Goal: Task Accomplishment & Management: Use online tool/utility

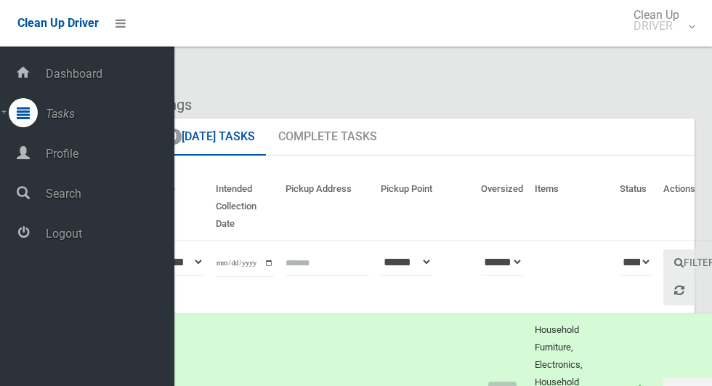
click at [46, 240] on span "Logout" at bounding box center [107, 234] width 133 height 14
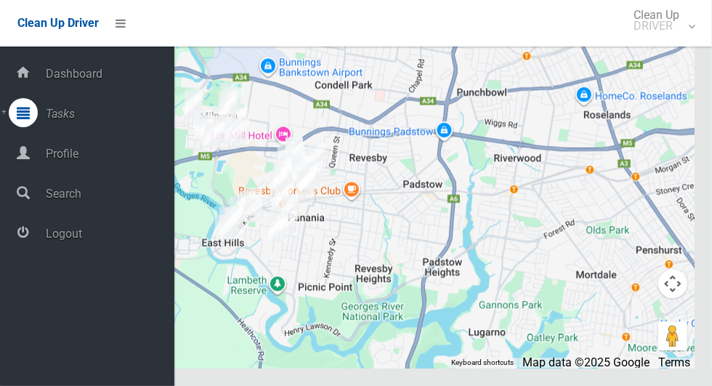
scroll to position [7330, 0]
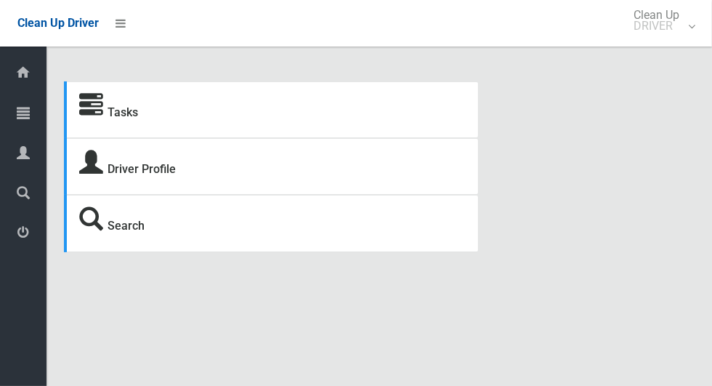
click at [7, 120] on link "Tasks" at bounding box center [23, 113] width 46 height 31
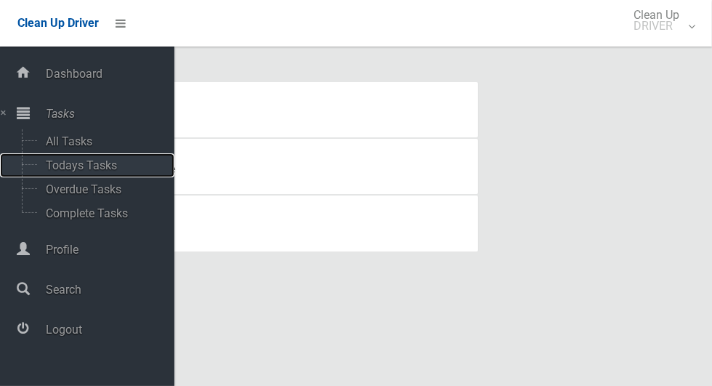
click at [46, 172] on span "Todays Tasks" at bounding box center [101, 165] width 121 height 14
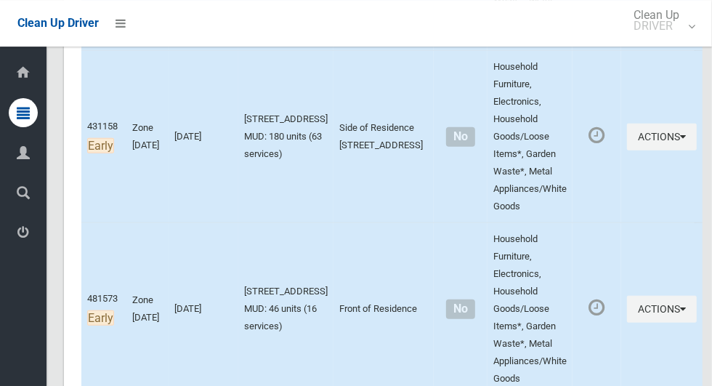
scroll to position [573, 0]
click at [381, 145] on td "Side of Residence [STREET_ADDRESS]" at bounding box center [383, 136] width 100 height 172
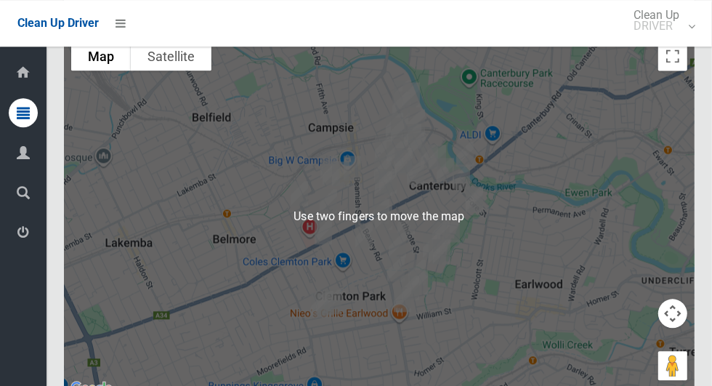
scroll to position [7224, 0]
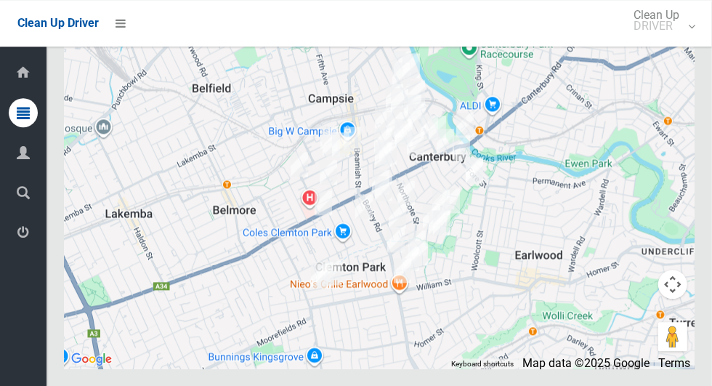
click at [20, 235] on icon at bounding box center [23, 232] width 13 height 29
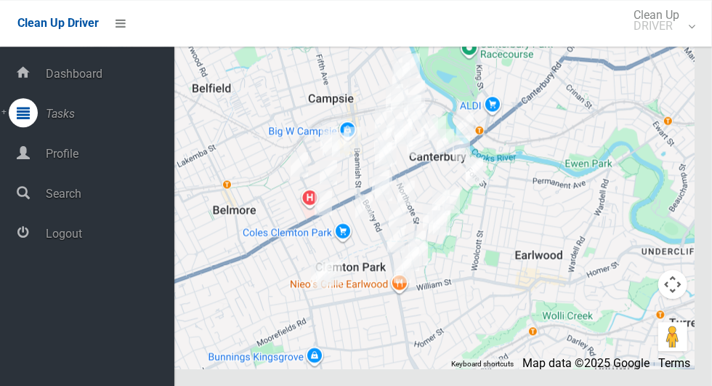
click at [122, 235] on span "Logout" at bounding box center [107, 234] width 133 height 14
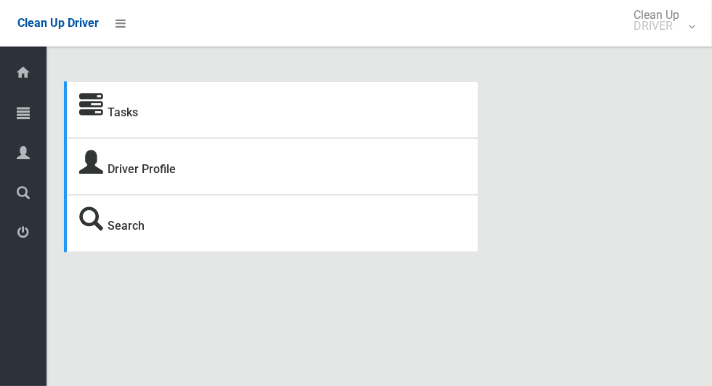
click at [20, 107] on icon at bounding box center [23, 112] width 13 height 29
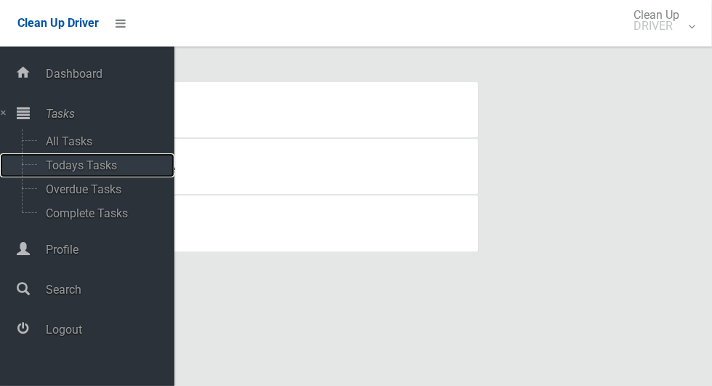
click at [134, 163] on span "Todays Tasks" at bounding box center [101, 165] width 121 height 14
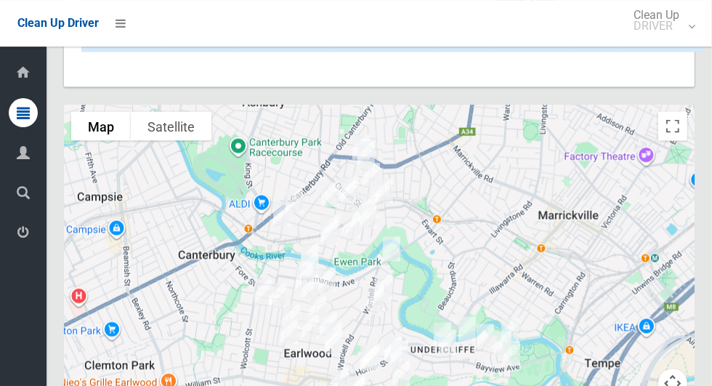
scroll to position [6803, 0]
click at [18, 242] on icon at bounding box center [23, 232] width 13 height 29
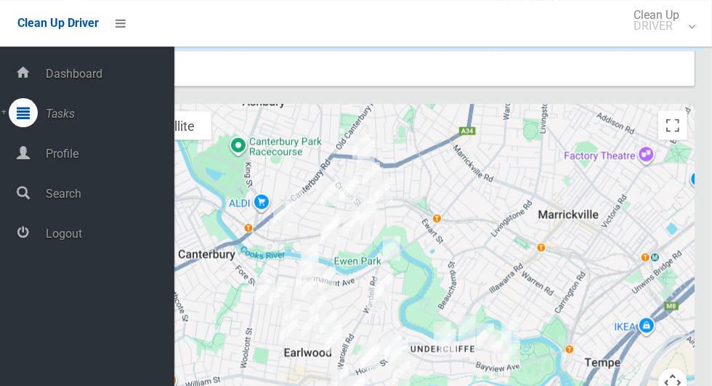
click at [125, 234] on span "Logout" at bounding box center [107, 234] width 133 height 14
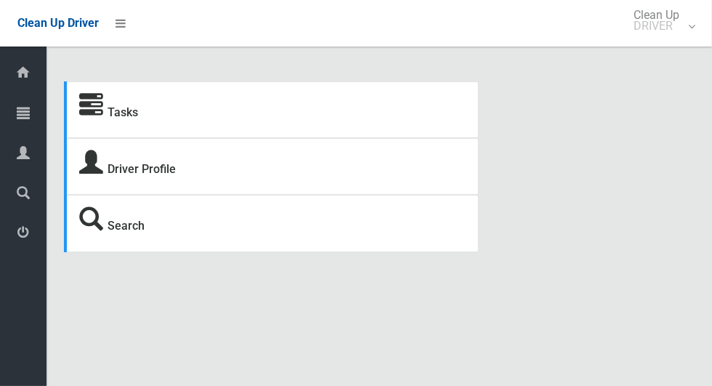
click at [25, 118] on icon at bounding box center [23, 112] width 13 height 29
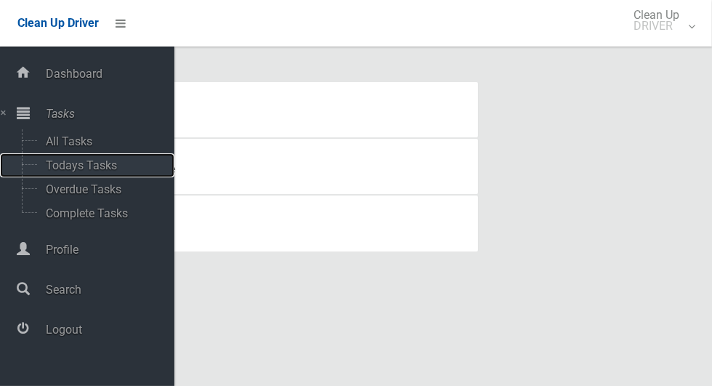
click at [116, 165] on span "Todays Tasks" at bounding box center [101, 165] width 121 height 14
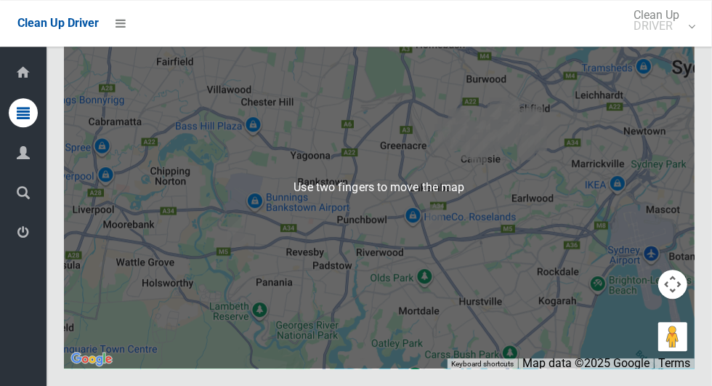
scroll to position [8273, 0]
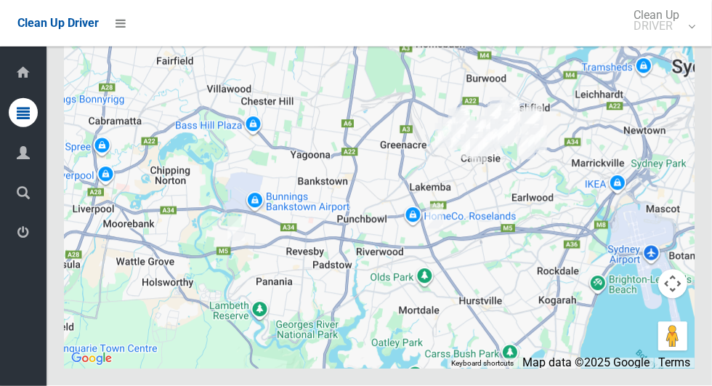
click at [30, 242] on icon at bounding box center [23, 232] width 13 height 29
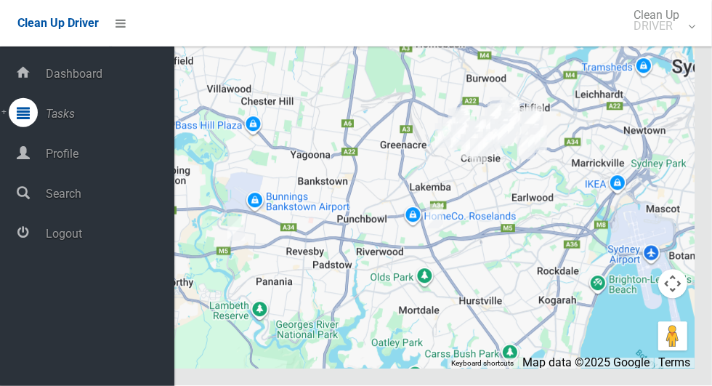
click at [75, 238] on span "Logout" at bounding box center [107, 234] width 133 height 14
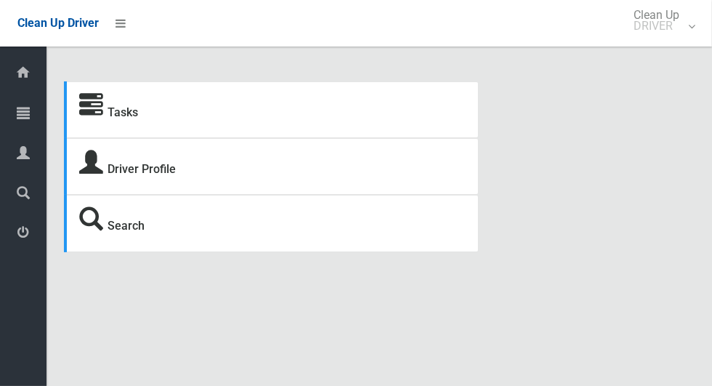
click at [20, 108] on icon at bounding box center [23, 112] width 13 height 29
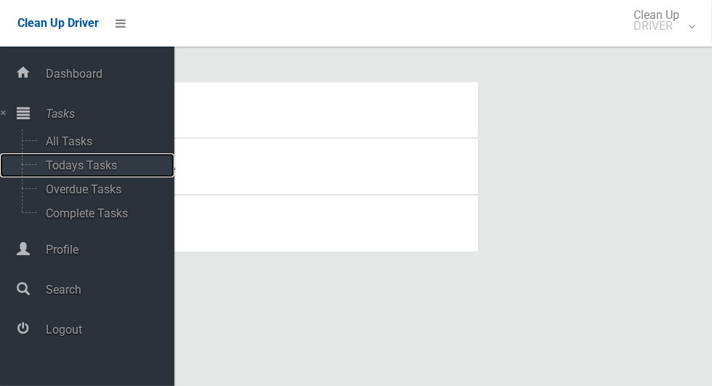
click at [110, 165] on span "Todays Tasks" at bounding box center [101, 165] width 121 height 14
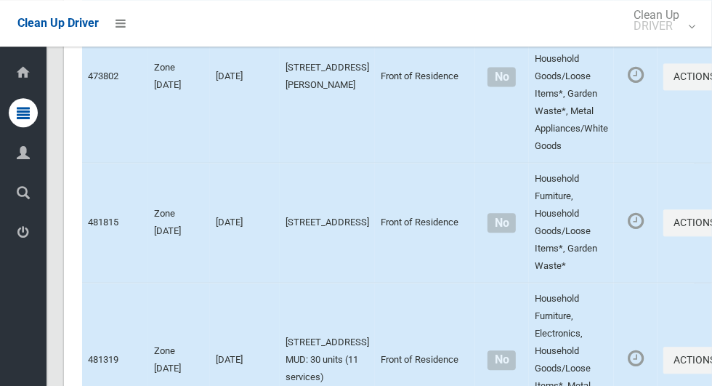
scroll to position [7295, 0]
click at [17, 162] on icon at bounding box center [23, 152] width 13 height 29
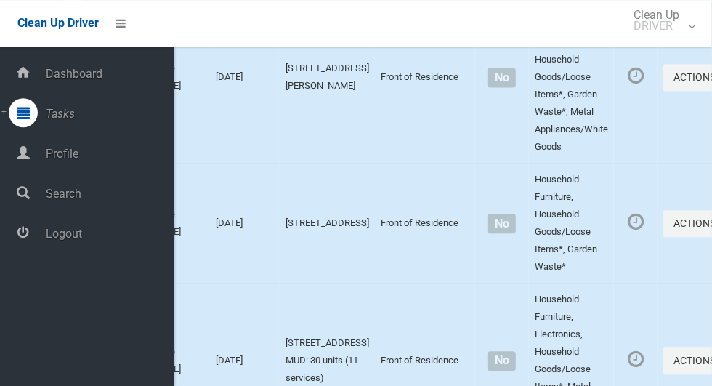
click at [113, 149] on span "Profile" at bounding box center [107, 154] width 133 height 14
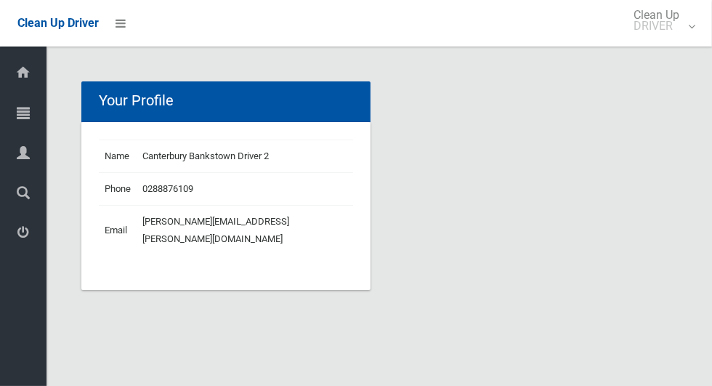
click at [19, 107] on icon at bounding box center [23, 112] width 13 height 29
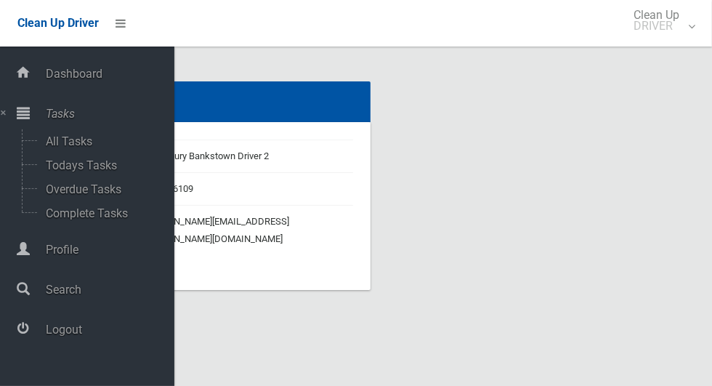
click at [77, 331] on span "Logout" at bounding box center [107, 329] width 133 height 14
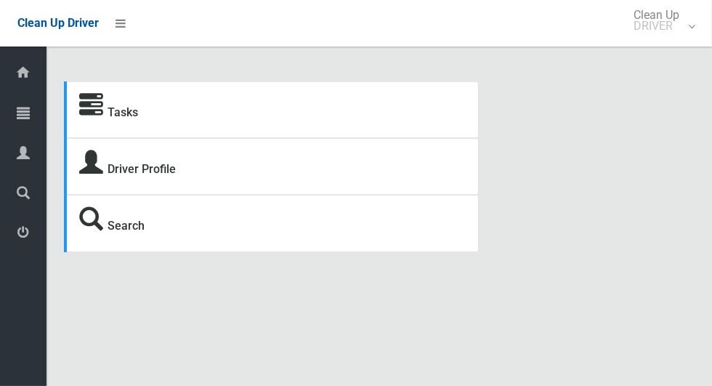
click at [30, 107] on icon at bounding box center [23, 112] width 13 height 29
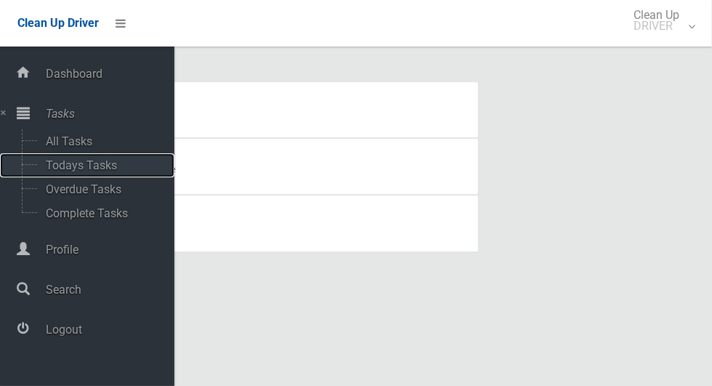
click at [108, 163] on span "Todays Tasks" at bounding box center [101, 165] width 121 height 14
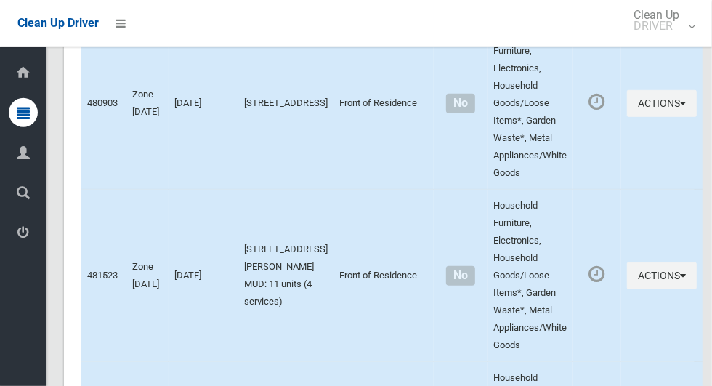
scroll to position [7227, 0]
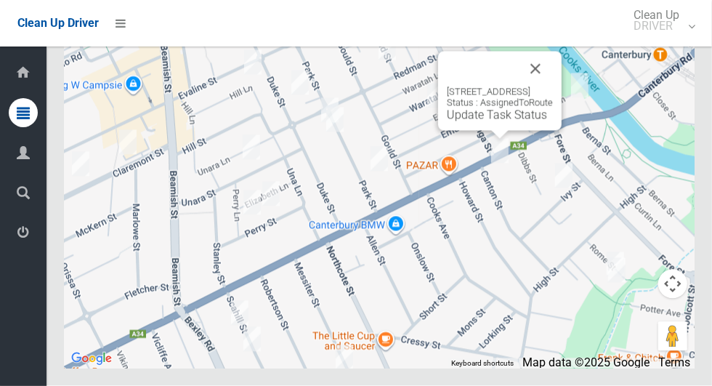
click at [553, 86] on button "Close" at bounding box center [535, 69] width 35 height 35
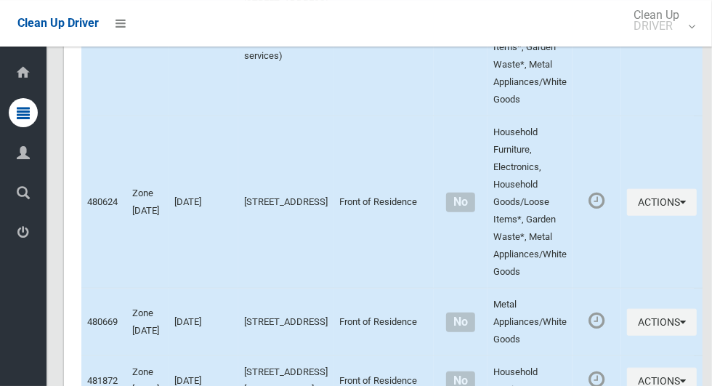
scroll to position [7228, 0]
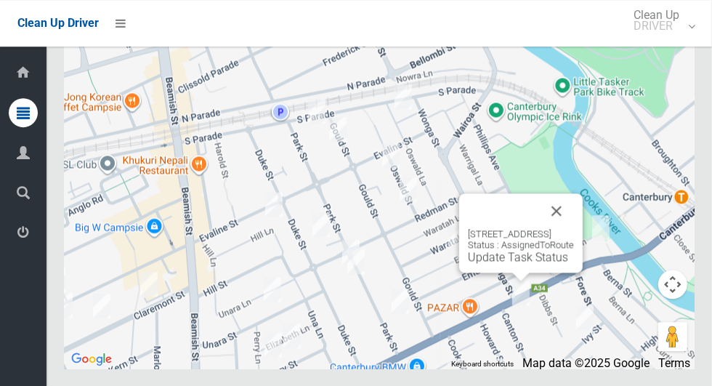
click at [574, 228] on button "Close" at bounding box center [556, 210] width 35 height 35
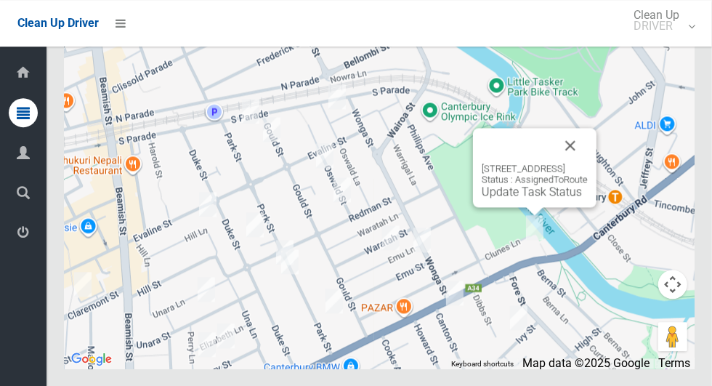
click at [588, 163] on button "Close" at bounding box center [570, 145] width 35 height 35
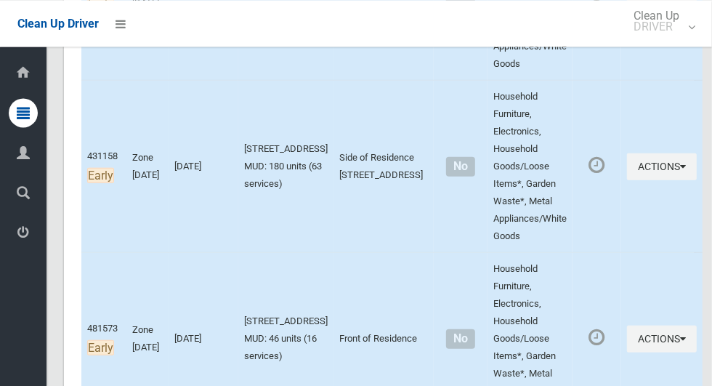
scroll to position [542, 0]
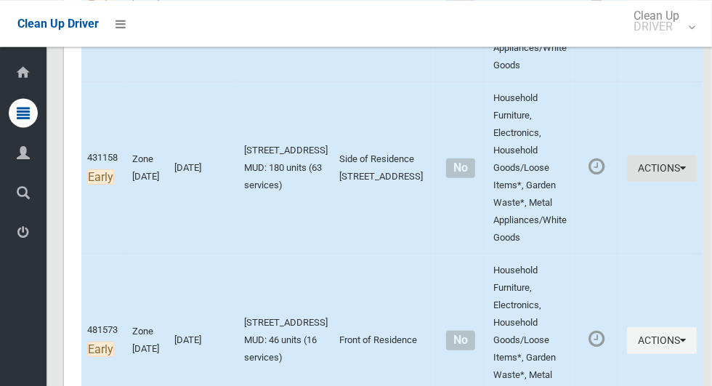
click at [683, 166] on button "Actions" at bounding box center [662, 167] width 70 height 27
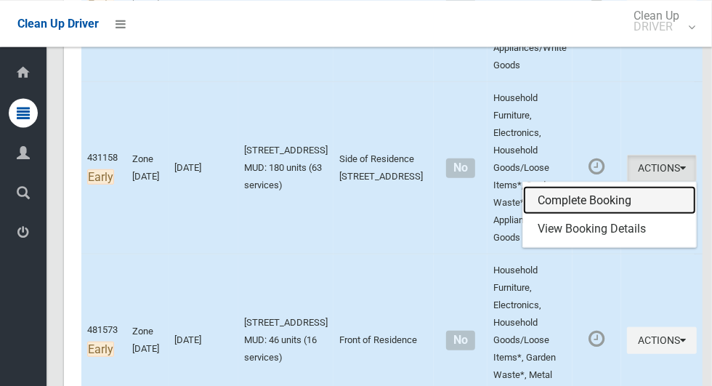
click at [603, 197] on link "Complete Booking" at bounding box center [609, 199] width 173 height 29
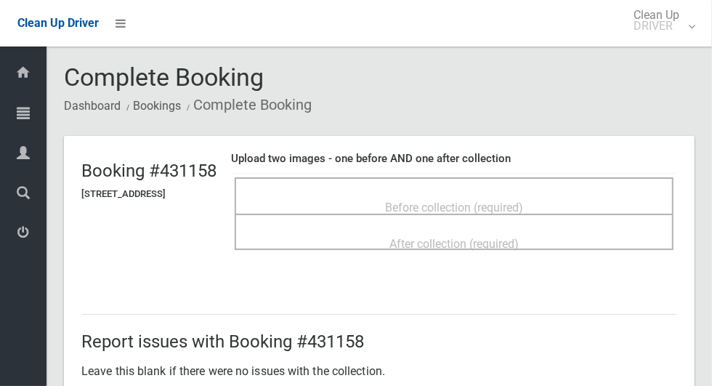
click at [590, 198] on div "Before collection (required)" at bounding box center [454, 206] width 407 height 27
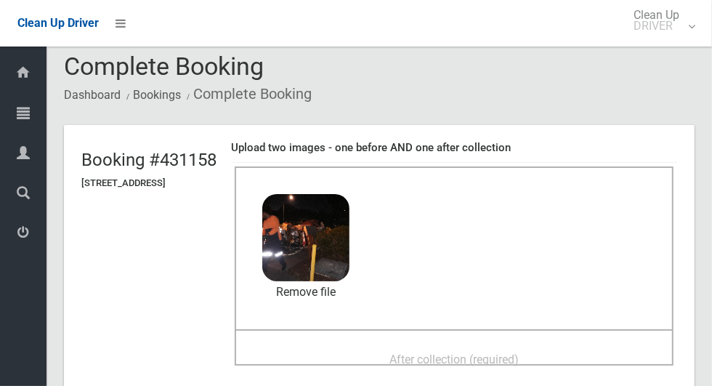
scroll to position [52, 0]
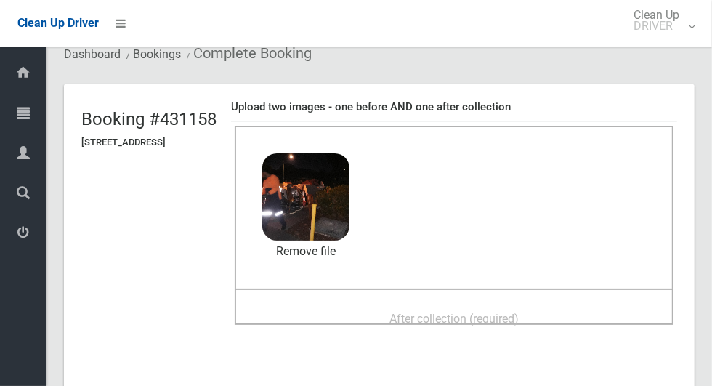
click at [519, 322] on span "After collection (required)" at bounding box center [453, 319] width 129 height 14
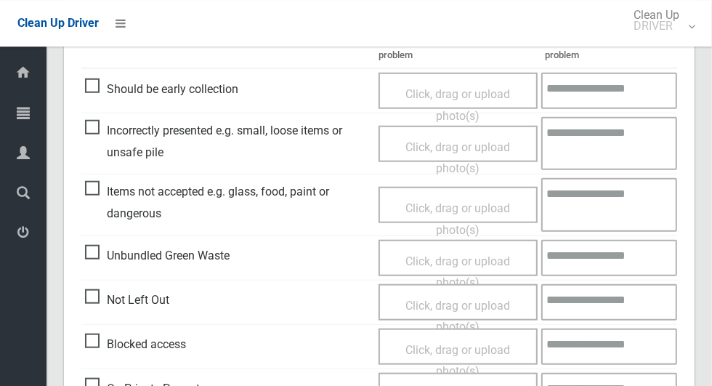
scroll to position [750, 0]
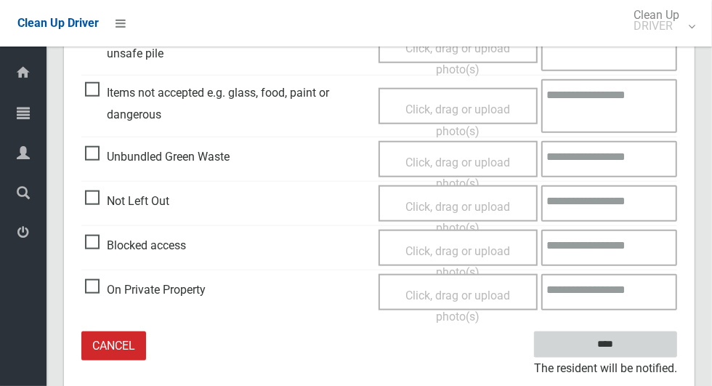
click at [630, 354] on input "****" at bounding box center [605, 344] width 143 height 27
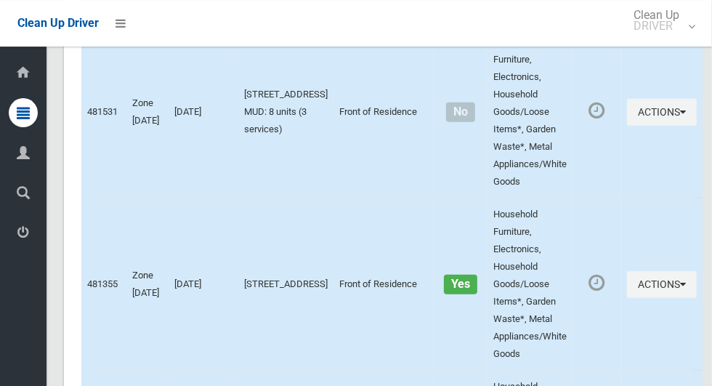
scroll to position [7227, 0]
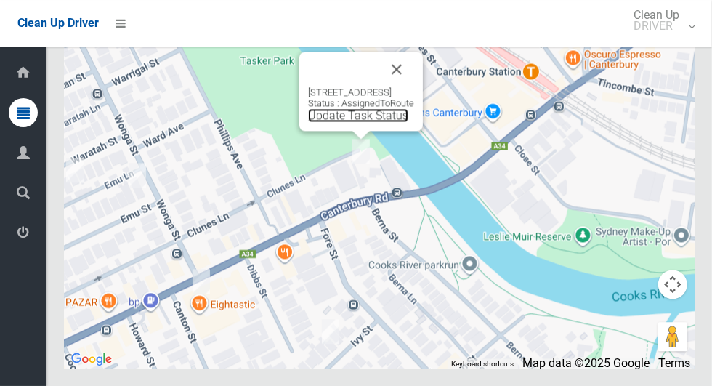
click at [333, 122] on link "Update Task Status" at bounding box center [358, 115] width 100 height 14
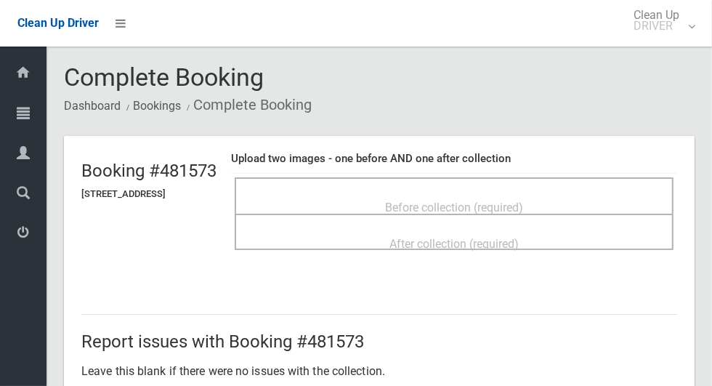
click at [523, 200] on span "Before collection (required)" at bounding box center [454, 207] width 138 height 14
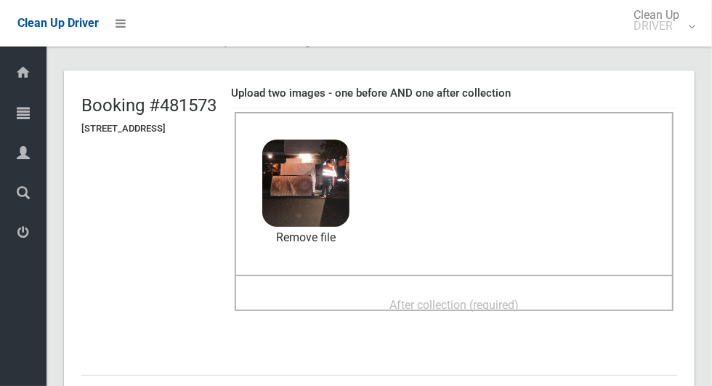
scroll to position [92, 0]
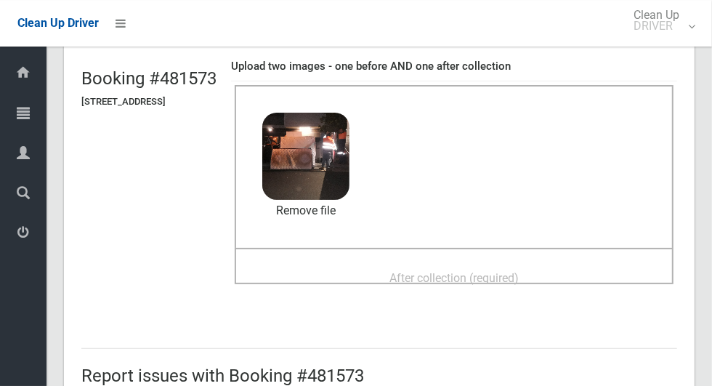
click at [519, 271] on span "After collection (required)" at bounding box center [453, 278] width 129 height 14
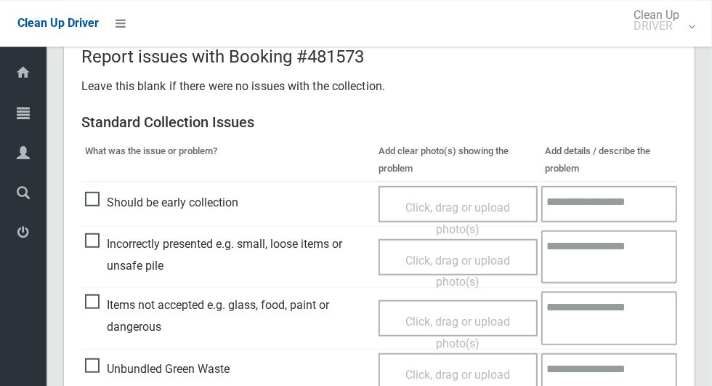
scroll to position [750, 0]
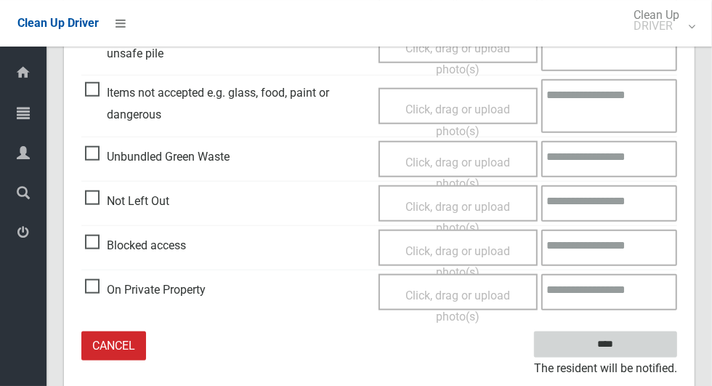
click at [630, 350] on input "****" at bounding box center [605, 344] width 143 height 27
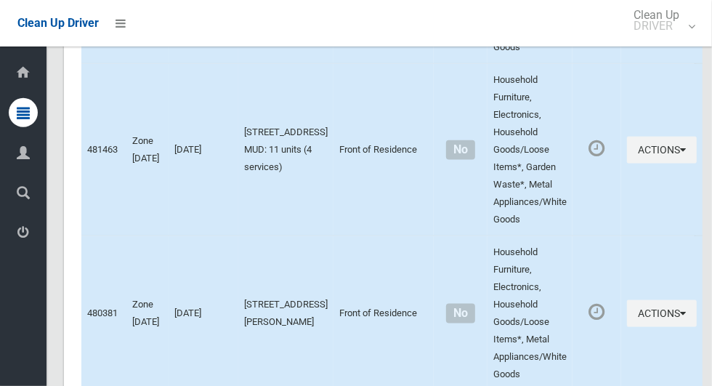
scroll to position [7227, 0]
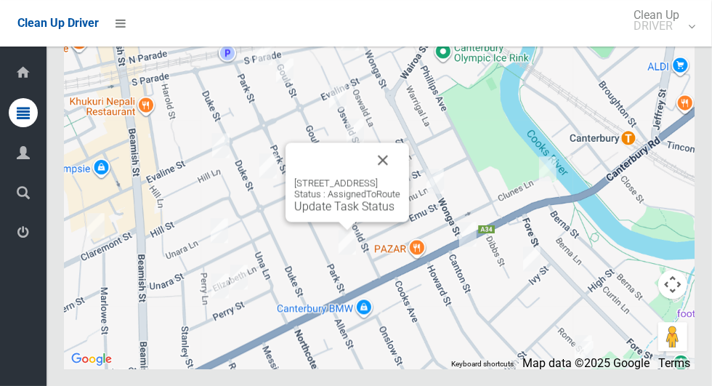
click at [397, 177] on button "Close" at bounding box center [382, 159] width 35 height 35
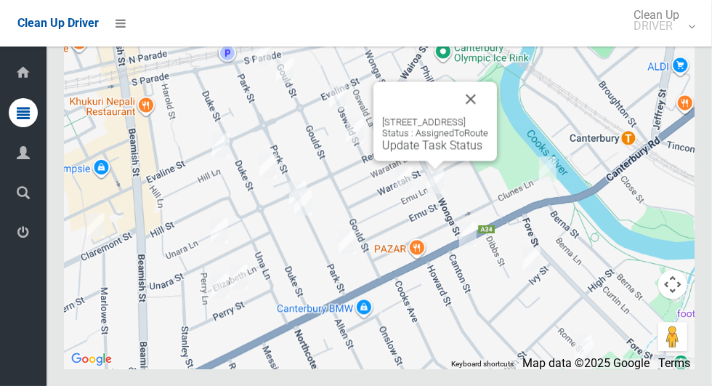
click at [488, 116] on button "Close" at bounding box center [470, 98] width 35 height 35
click at [420, 152] on link "Update Task Status" at bounding box center [432, 145] width 100 height 14
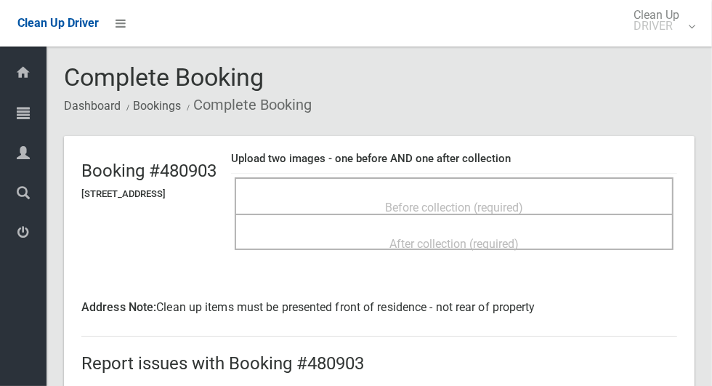
click at [510, 200] on span "Before collection (required)" at bounding box center [454, 207] width 138 height 14
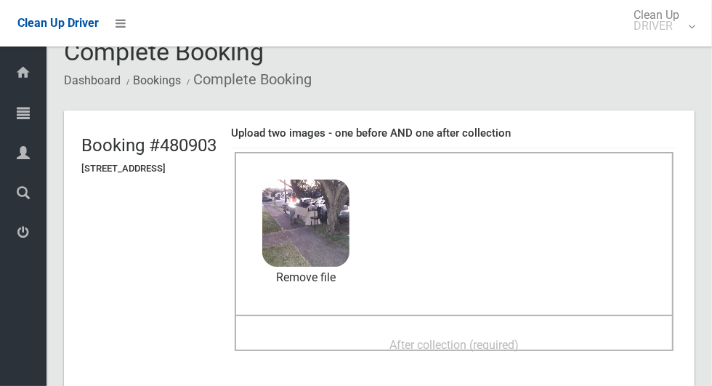
scroll to position [80, 0]
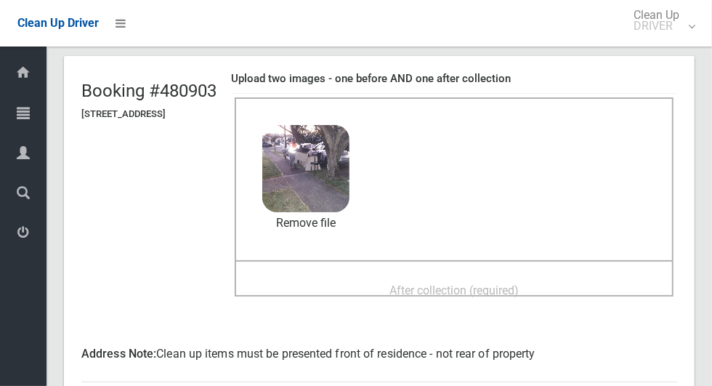
click at [587, 276] on div "After collection (required)" at bounding box center [454, 289] width 407 height 27
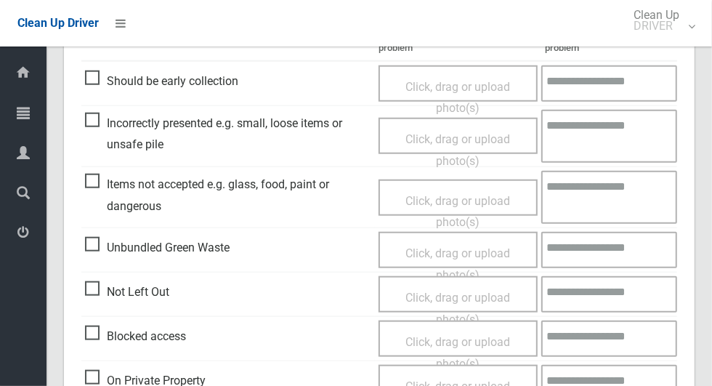
scroll to position [1209, 0]
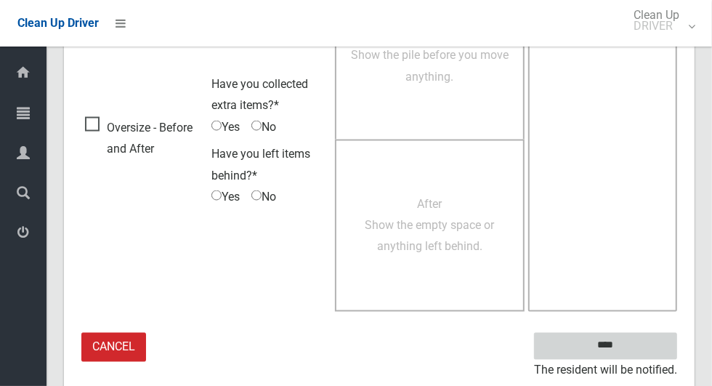
click at [630, 343] on input "****" at bounding box center [605, 346] width 143 height 27
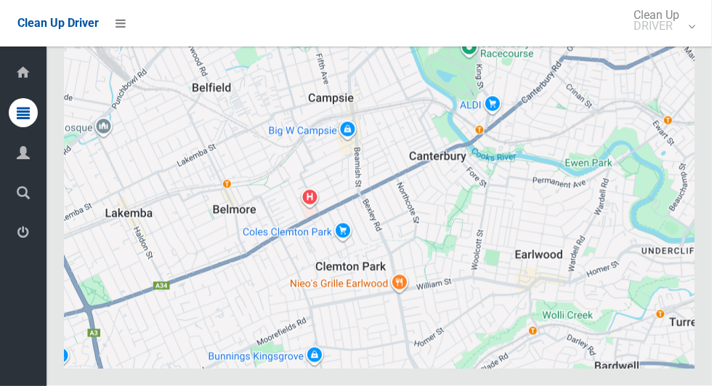
scroll to position [7227, 0]
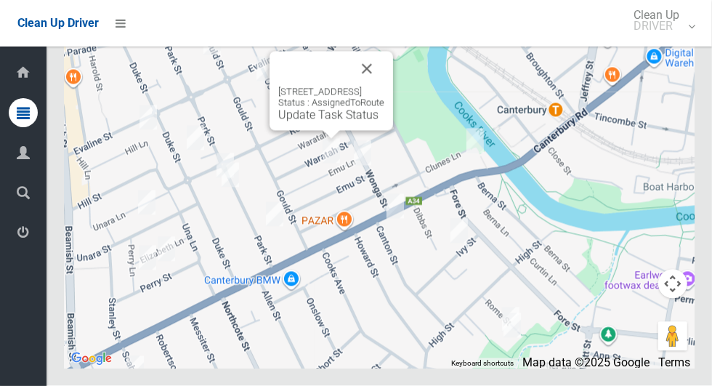
click at [324, 122] on div "16 Waratah Street, CANTERBURY NSW 2193 Status : AssignedToRoute Update Task Sta…" at bounding box center [331, 104] width 106 height 36
click at [314, 122] on link "Update Task Status" at bounding box center [328, 115] width 100 height 14
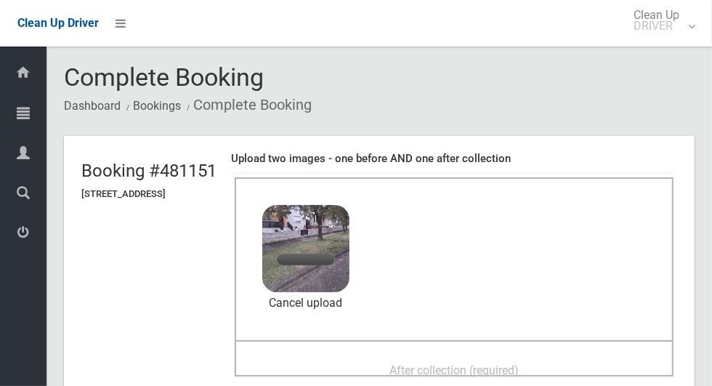
click at [517, 356] on div "After collection (required)" at bounding box center [454, 369] width 407 height 27
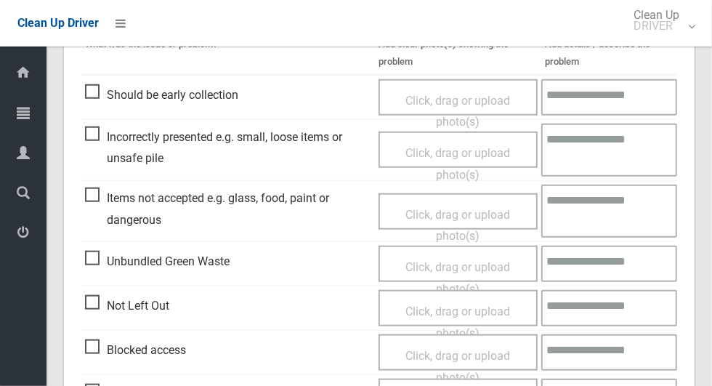
scroll to position [1209, 0]
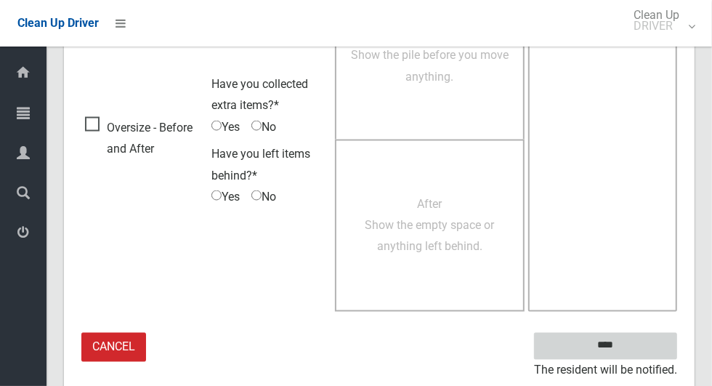
click at [631, 350] on input "****" at bounding box center [605, 346] width 143 height 27
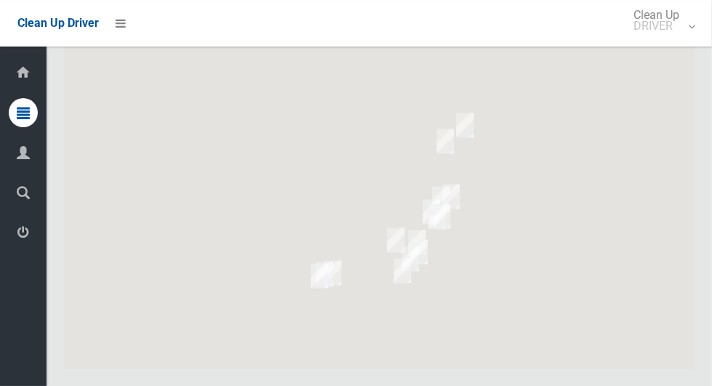
scroll to position [7227, 0]
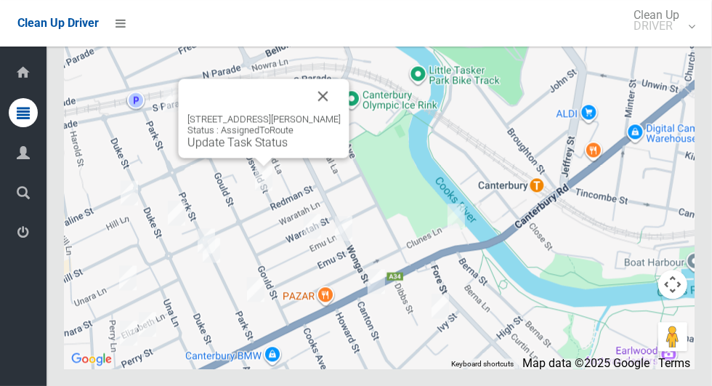
click at [324, 113] on button "Close" at bounding box center [323, 95] width 35 height 35
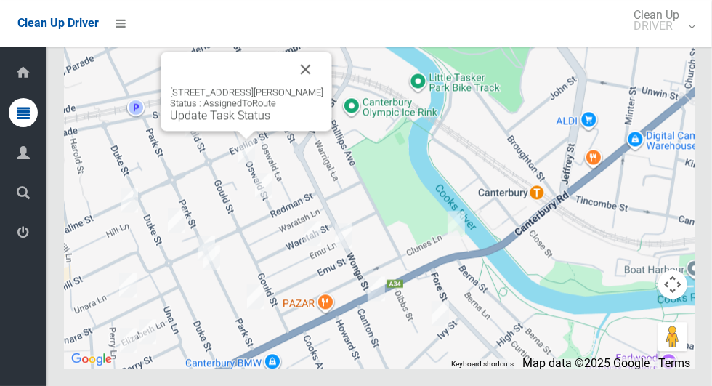
click at [311, 86] on button "Close" at bounding box center [305, 69] width 35 height 35
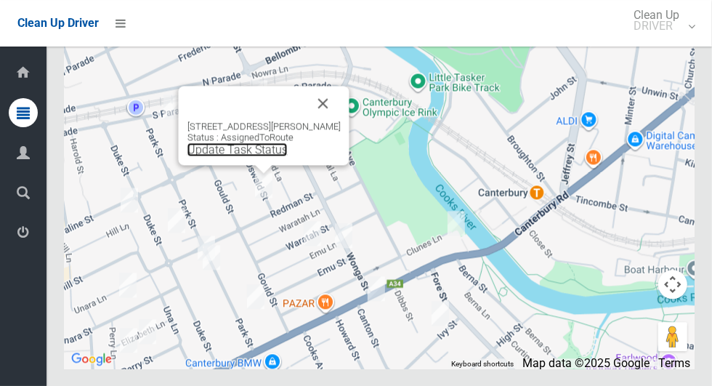
click at [273, 156] on link "Update Task Status" at bounding box center [237, 149] width 100 height 14
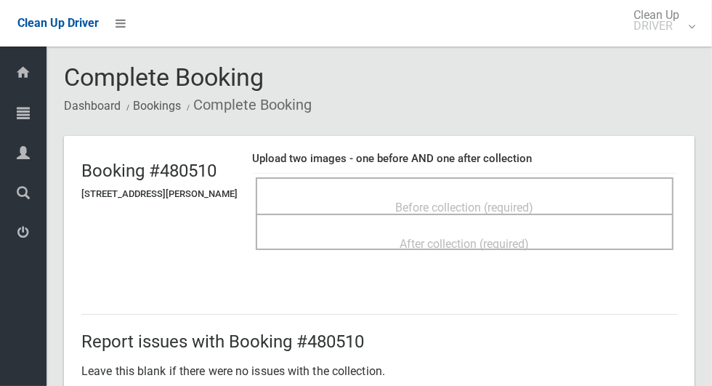
click at [611, 193] on div "Before collection (required)" at bounding box center [465, 206] width 386 height 27
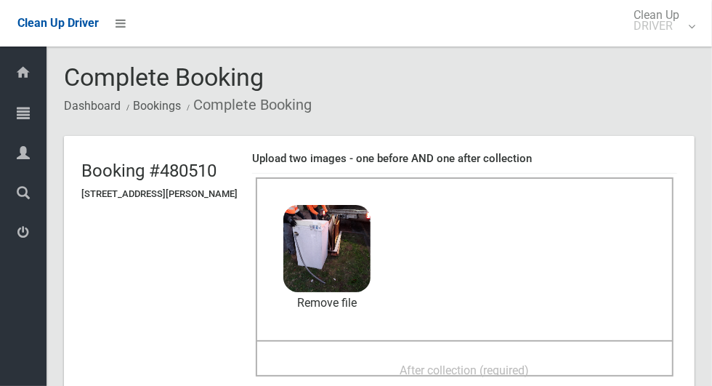
click at [590, 356] on div "After collection (required)" at bounding box center [465, 369] width 386 height 27
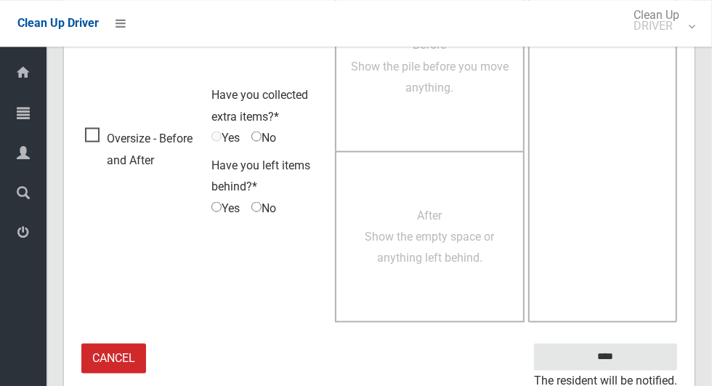
scroll to position [1188, 0]
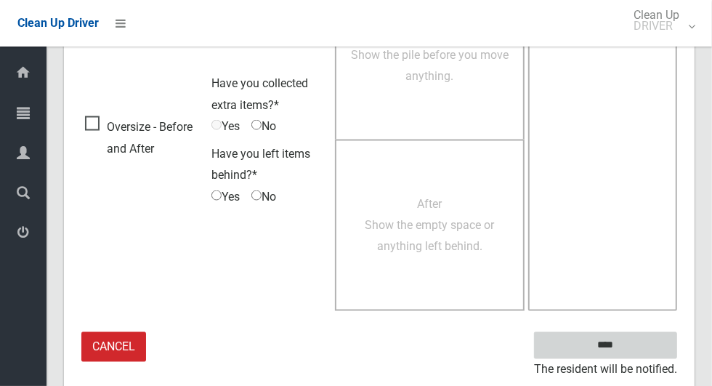
click at [630, 341] on input "****" at bounding box center [605, 345] width 143 height 27
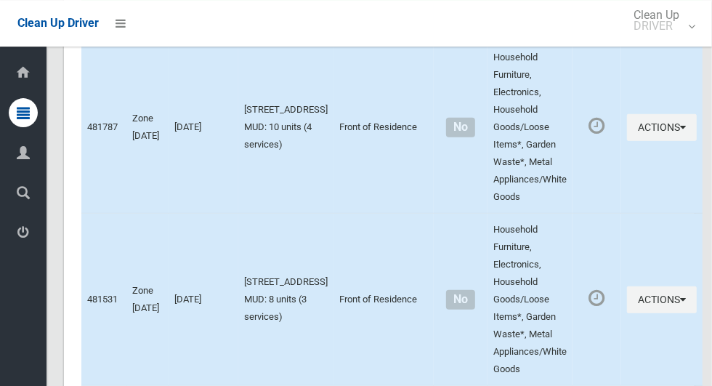
scroll to position [7227, 0]
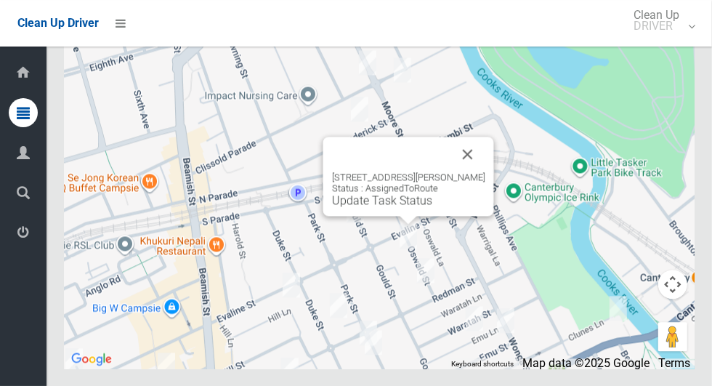
click at [377, 207] on div "[STREET_ADDRESS][PERSON_NAME] Status : AssignedToRoute Update Task Status" at bounding box center [408, 189] width 153 height 36
click at [378, 207] on link "Update Task Status" at bounding box center [382, 200] width 100 height 14
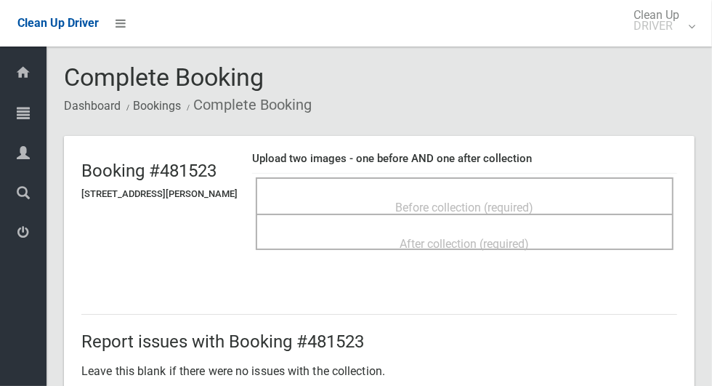
click at [534, 200] on span "Before collection (required)" at bounding box center [465, 207] width 138 height 14
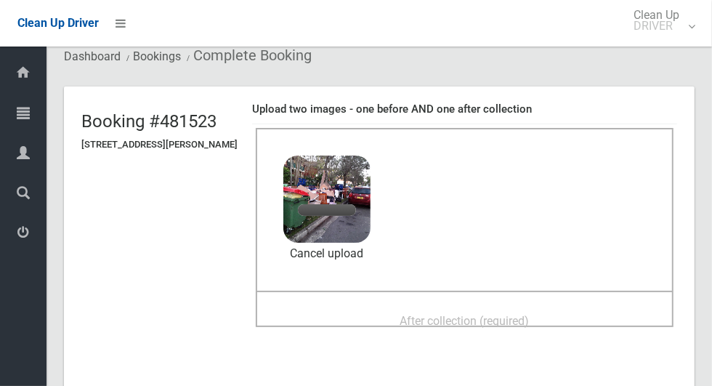
scroll to position [53, 0]
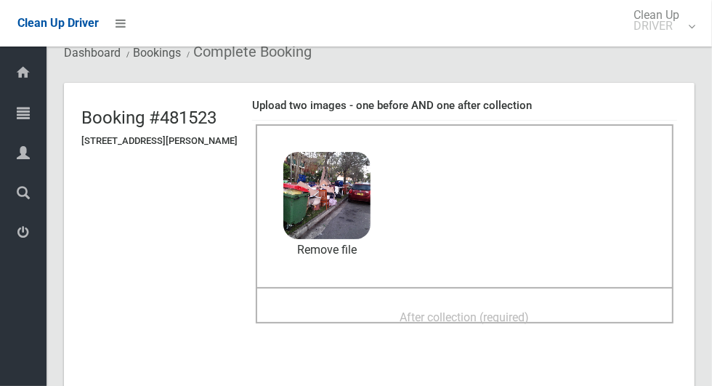
click at [529, 310] on span "After collection (required)" at bounding box center [464, 317] width 129 height 14
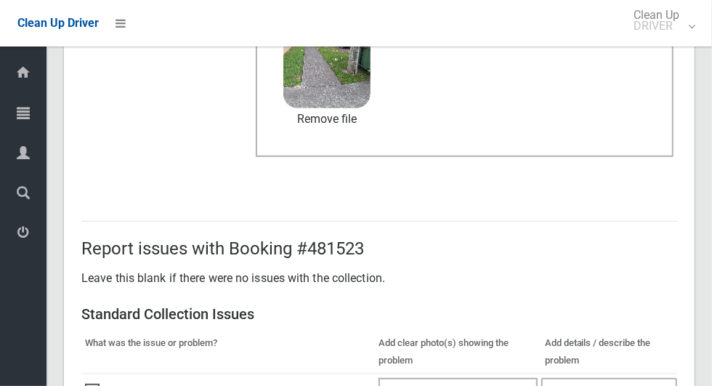
scroll to position [750, 0]
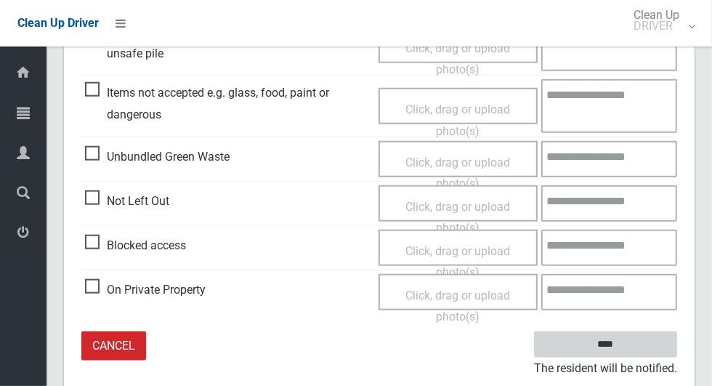
click at [645, 337] on input "****" at bounding box center [605, 344] width 143 height 27
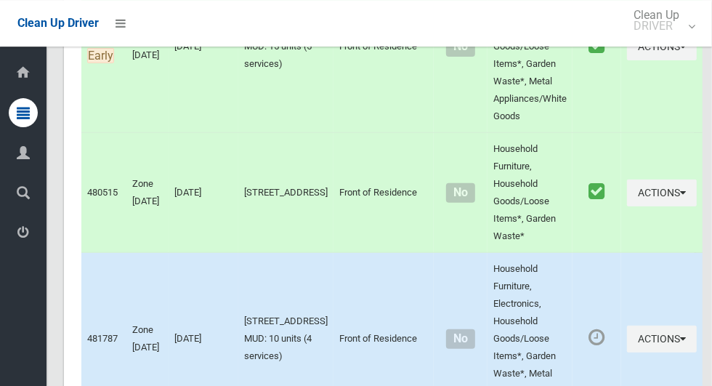
scroll to position [7227, 0]
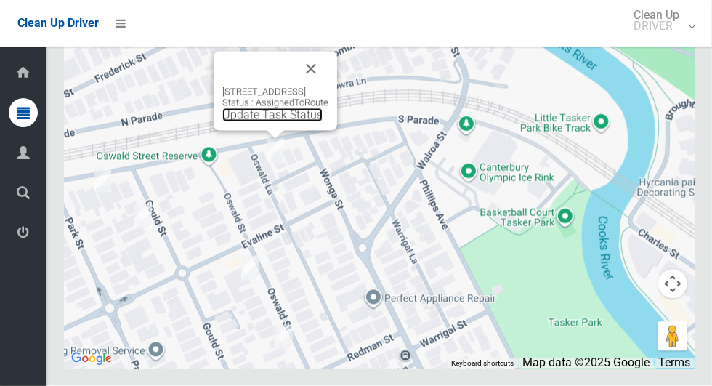
click at [258, 122] on link "Update Task Status" at bounding box center [272, 115] width 100 height 14
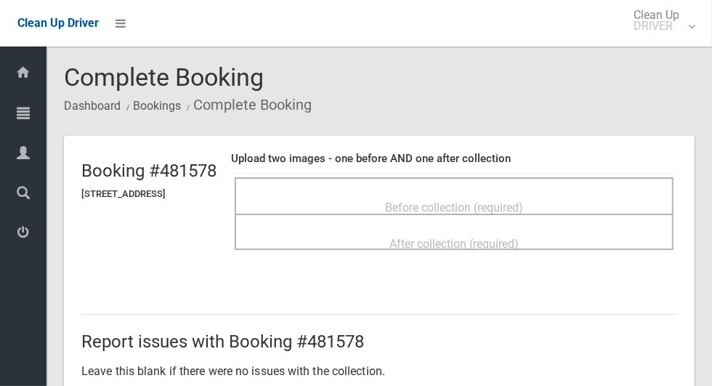
click at [469, 200] on span "Before collection (required)" at bounding box center [454, 207] width 138 height 14
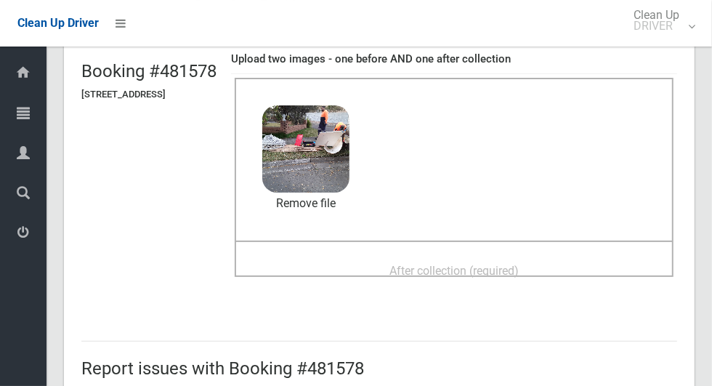
scroll to position [99, 0]
click at [519, 265] on span "After collection (required)" at bounding box center [453, 271] width 129 height 14
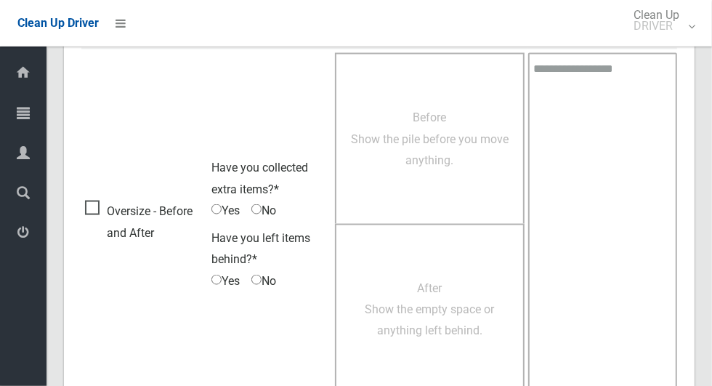
scroll to position [1188, 0]
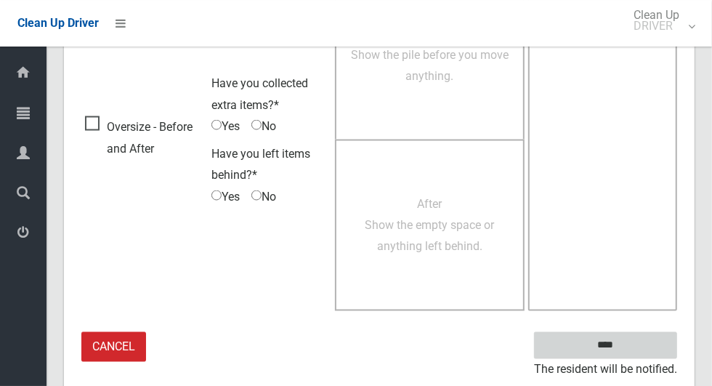
click at [630, 344] on input "****" at bounding box center [605, 345] width 143 height 27
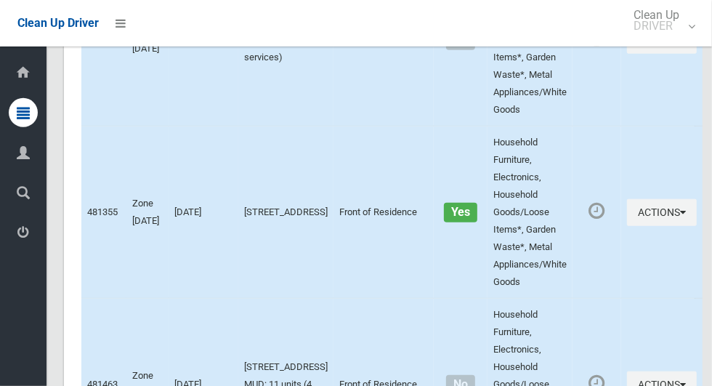
scroll to position [7227, 0]
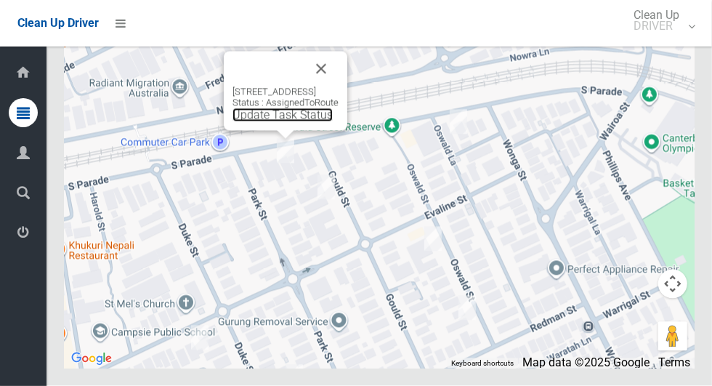
click at [275, 122] on link "Update Task Status" at bounding box center [282, 115] width 100 height 14
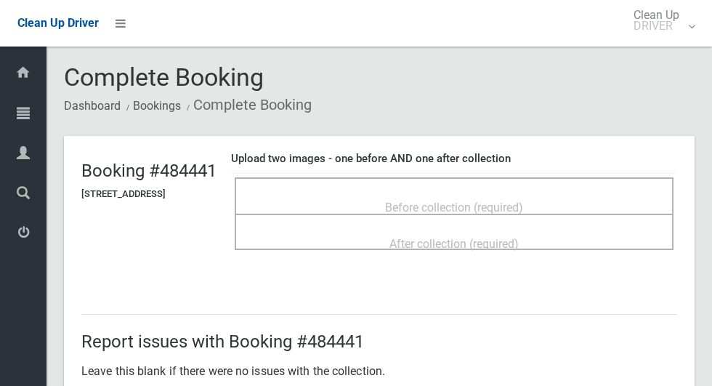
click at [402, 200] on span "Before collection (required)" at bounding box center [454, 207] width 138 height 14
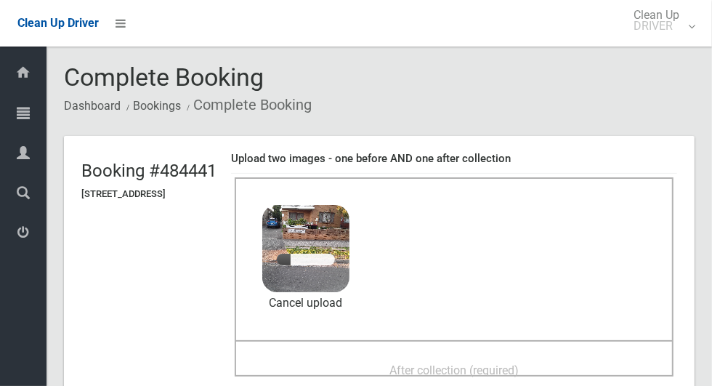
click at [436, 363] on span "After collection (required)" at bounding box center [453, 370] width 129 height 14
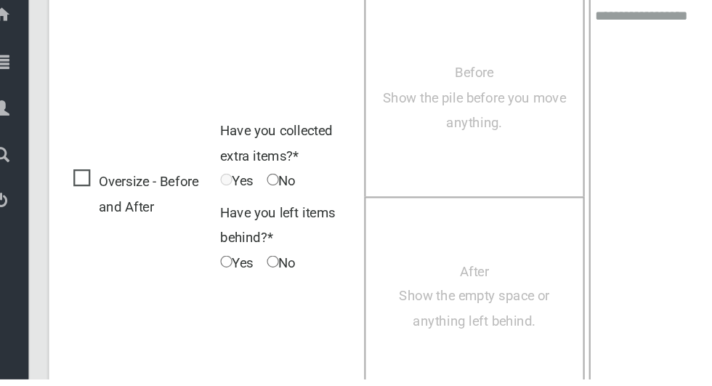
scroll to position [1188, 0]
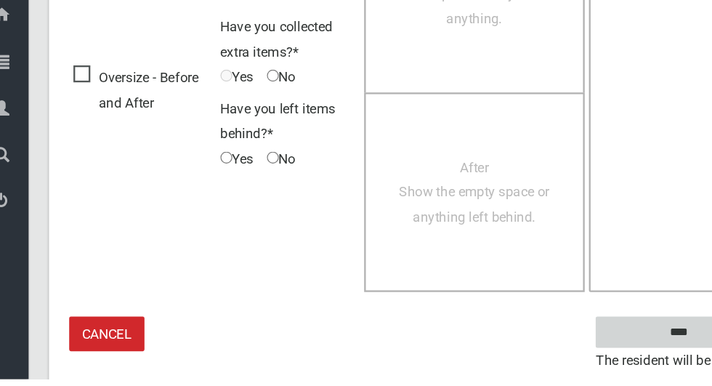
click at [545, 354] on input "****" at bounding box center [605, 345] width 143 height 27
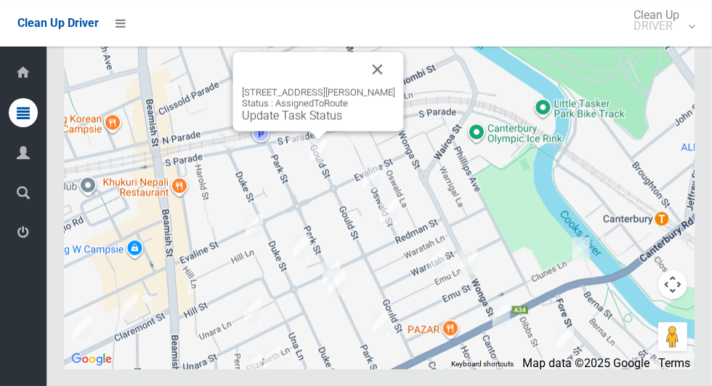
scroll to position [7226, 0]
click at [311, 122] on div "2/3 Gould Street, CAMPSIE NSW 2194 Status : AssignedToRoute Update Task Status" at bounding box center [318, 104] width 153 height 36
click at [314, 122] on link "Update Task Status" at bounding box center [292, 115] width 100 height 14
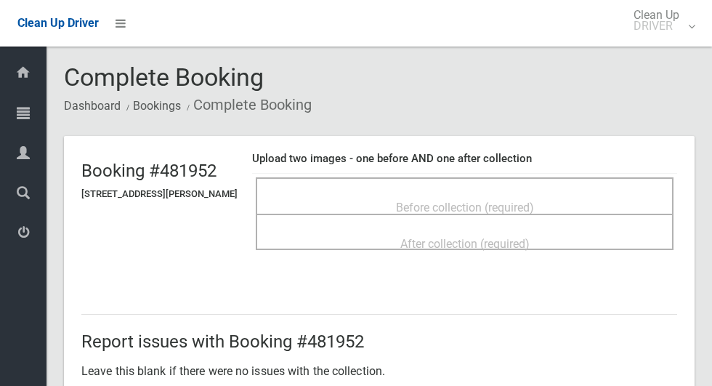
click at [576, 194] on div "Before collection (required)" at bounding box center [465, 206] width 386 height 27
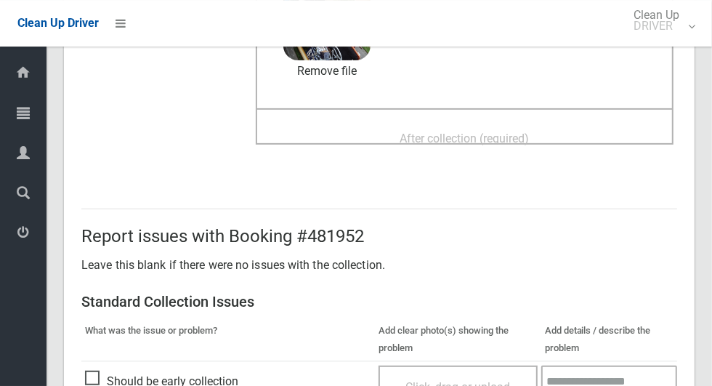
scroll to position [232, 0]
click at [590, 129] on div "After collection (required)" at bounding box center [465, 136] width 386 height 27
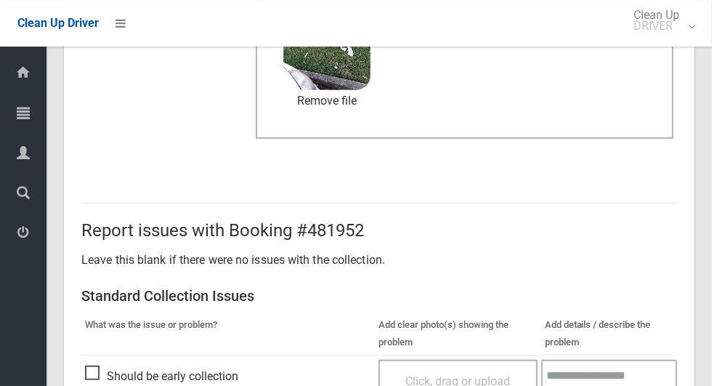
scroll to position [1188, 0]
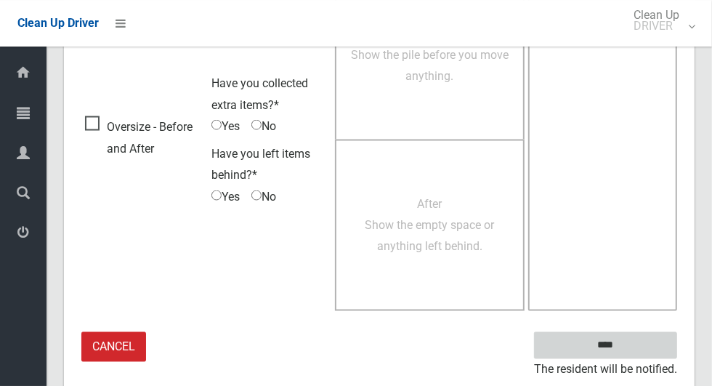
click at [630, 341] on input "****" at bounding box center [605, 345] width 143 height 27
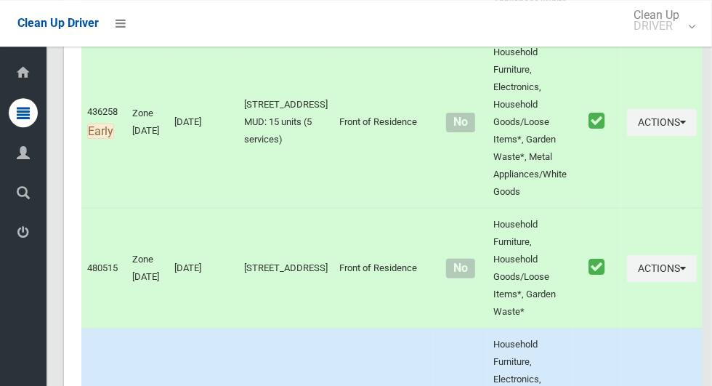
scroll to position [7227, 0]
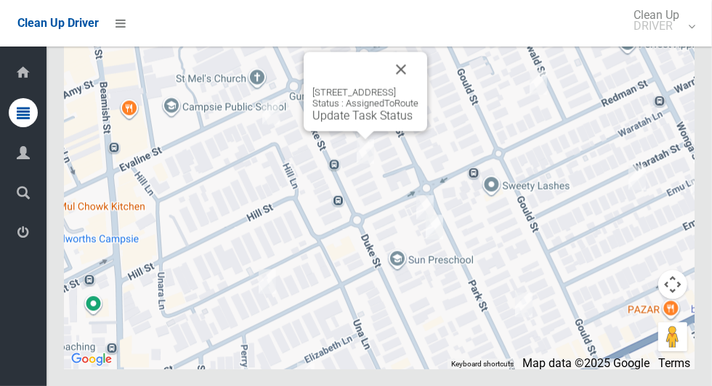
click at [418, 86] on button "Close" at bounding box center [400, 69] width 35 height 35
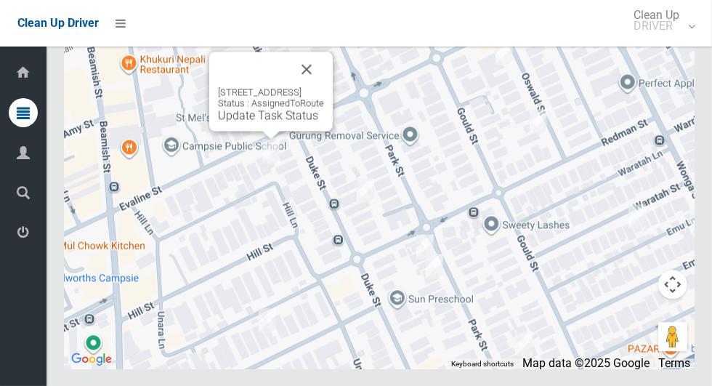
click at [324, 86] on button "Close" at bounding box center [306, 69] width 35 height 35
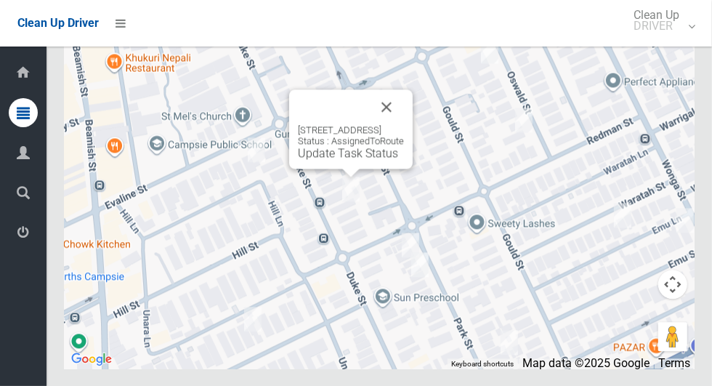
click at [404, 124] on button "Close" at bounding box center [386, 106] width 35 height 35
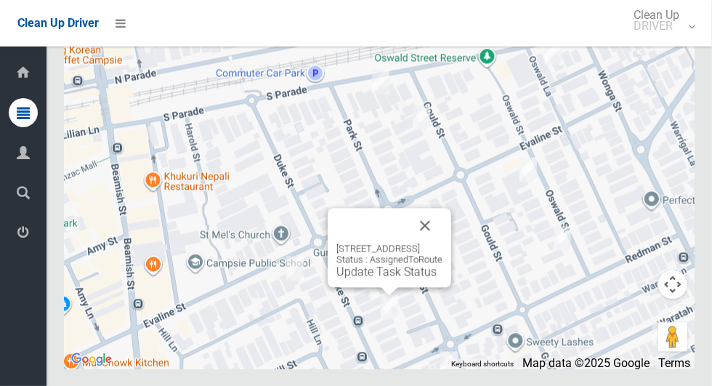
click at [381, 278] on link "Update Task Status" at bounding box center [386, 271] width 100 height 14
click at [370, 278] on div "4/47 Duke Street, CAMPSIE NSW 2194 Status : AssignedToRoute Update Task Status" at bounding box center [389, 261] width 106 height 36
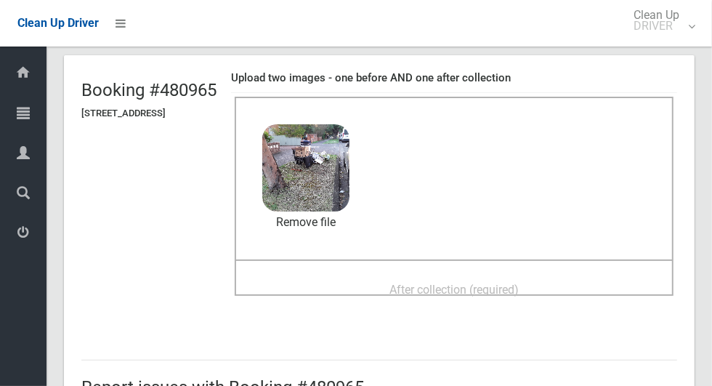
scroll to position [89, 0]
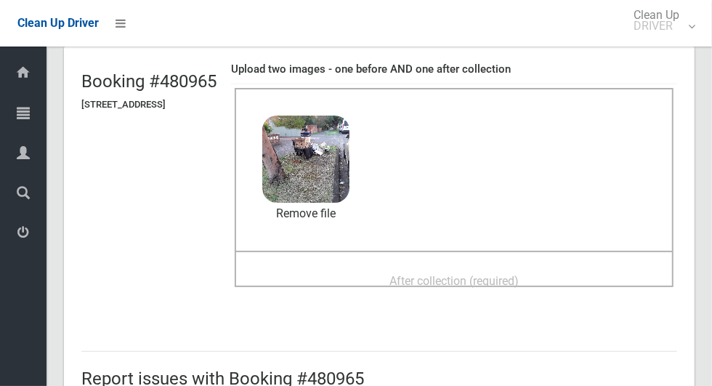
click at [595, 267] on div "After collection (required)" at bounding box center [454, 280] width 407 height 27
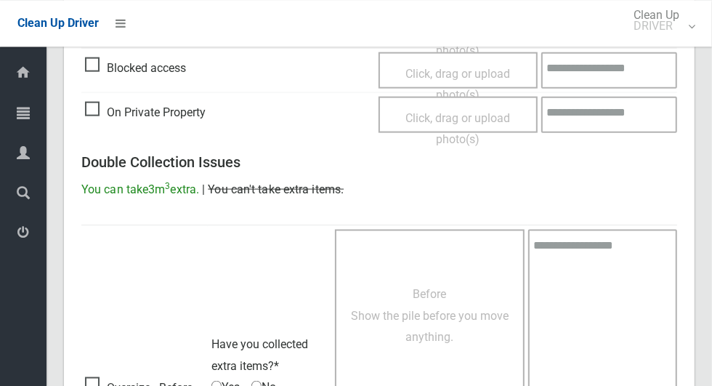
scroll to position [1188, 0]
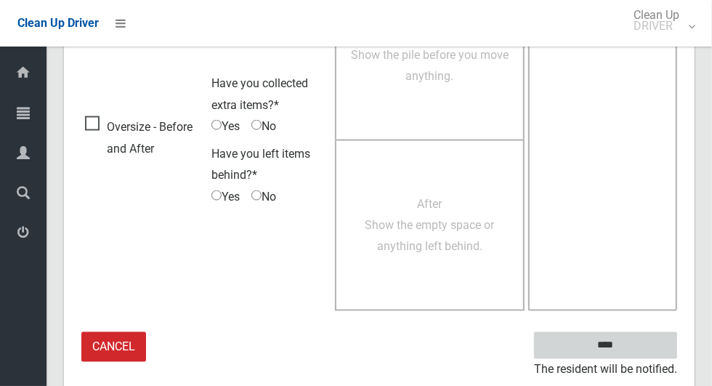
click at [650, 336] on input "****" at bounding box center [605, 345] width 143 height 27
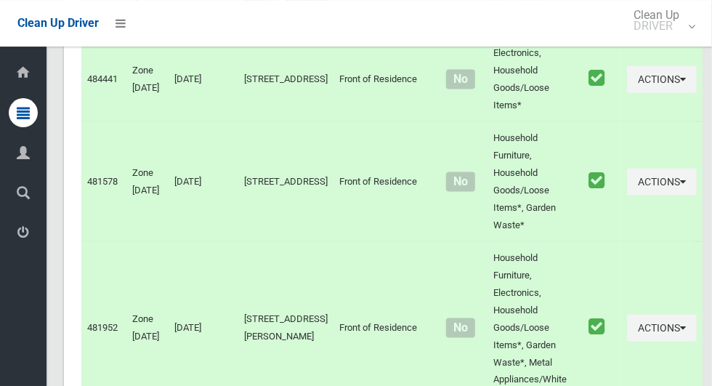
scroll to position [7227, 0]
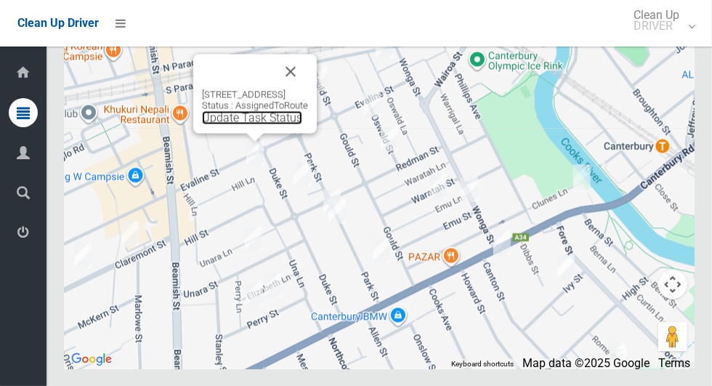
click at [253, 124] on link "Update Task Status" at bounding box center [252, 117] width 100 height 14
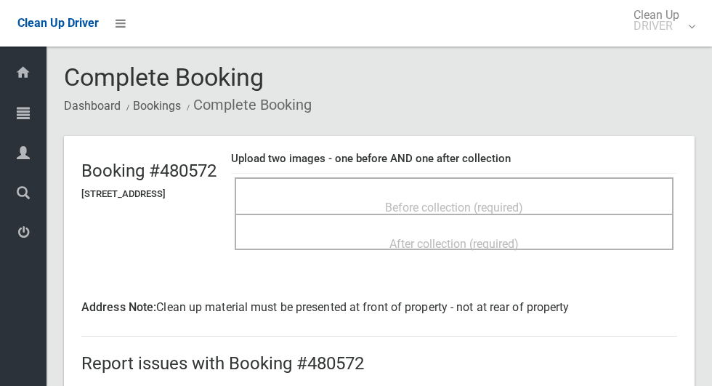
click at [523, 200] on span "Before collection (required)" at bounding box center [454, 207] width 138 height 14
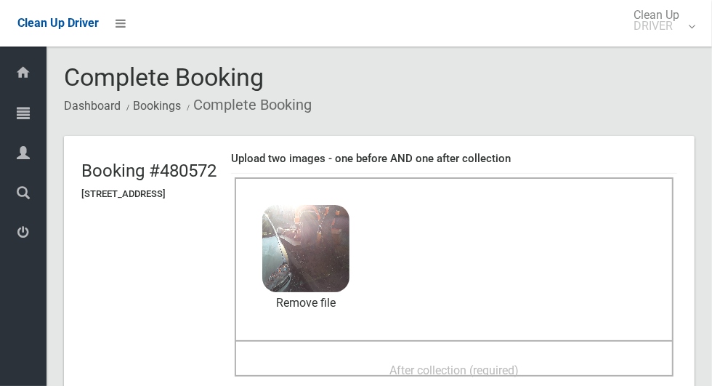
click at [533, 356] on div "After collection (required)" at bounding box center [454, 369] width 407 height 27
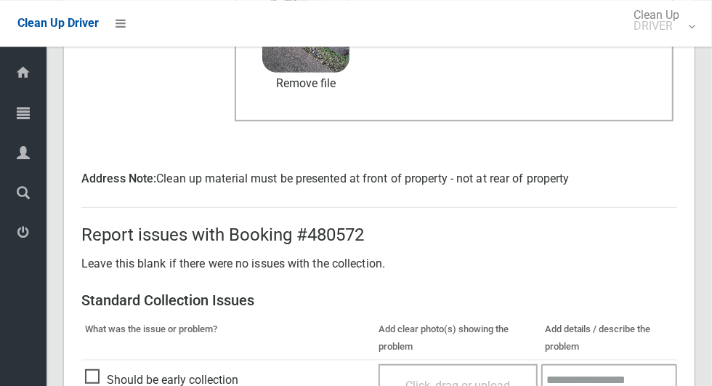
scroll to position [771, 0]
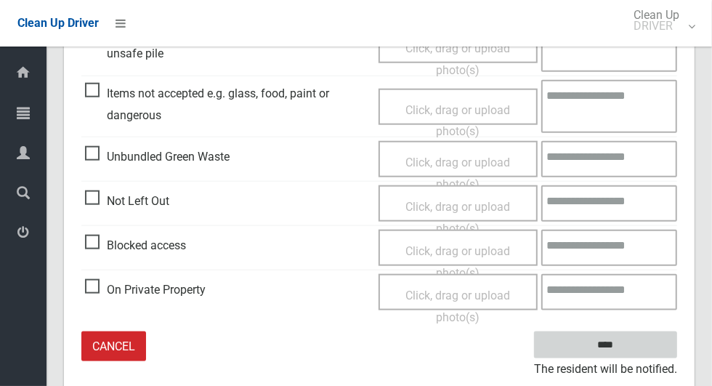
click at [630, 347] on input "****" at bounding box center [605, 344] width 143 height 27
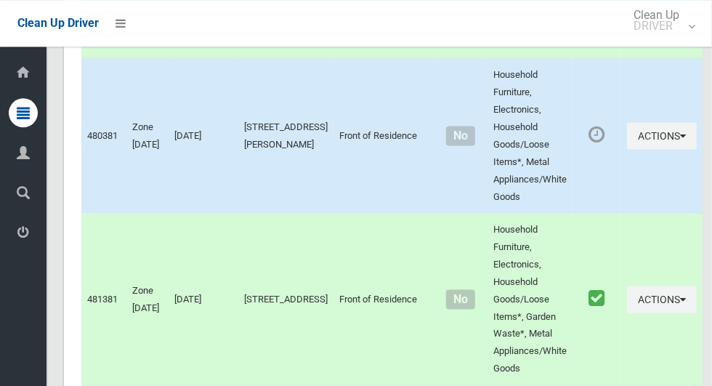
scroll to position [7227, 0]
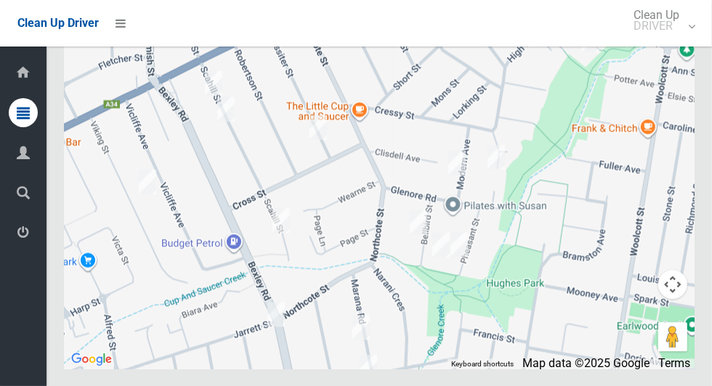
click at [24, 246] on icon at bounding box center [23, 232] width 13 height 29
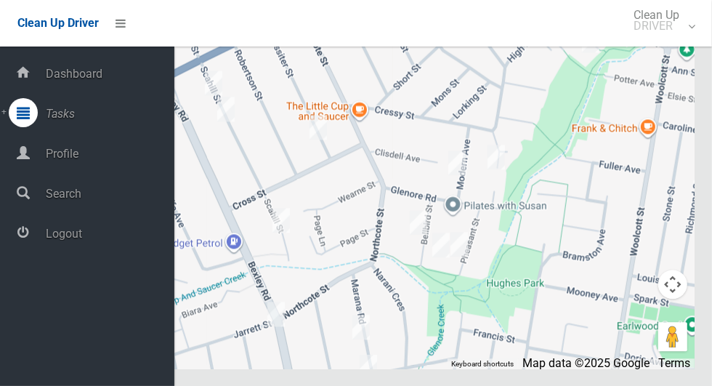
click at [125, 238] on span "Logout" at bounding box center [107, 234] width 133 height 14
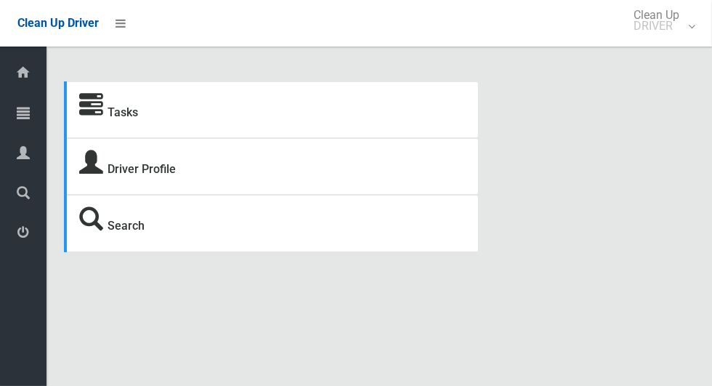
click at [22, 118] on icon at bounding box center [23, 112] width 13 height 29
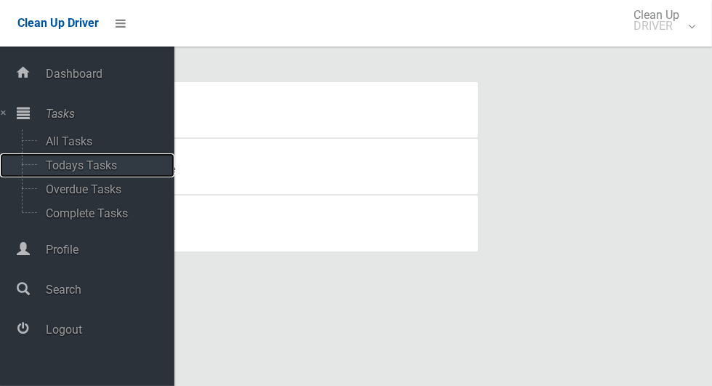
click at [116, 162] on span "Todays Tasks" at bounding box center [101, 165] width 121 height 14
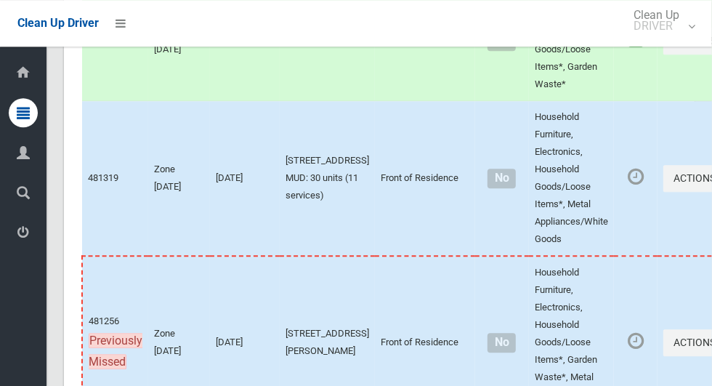
scroll to position [7476, 0]
click at [663, 192] on button "Actions" at bounding box center [698, 179] width 70 height 27
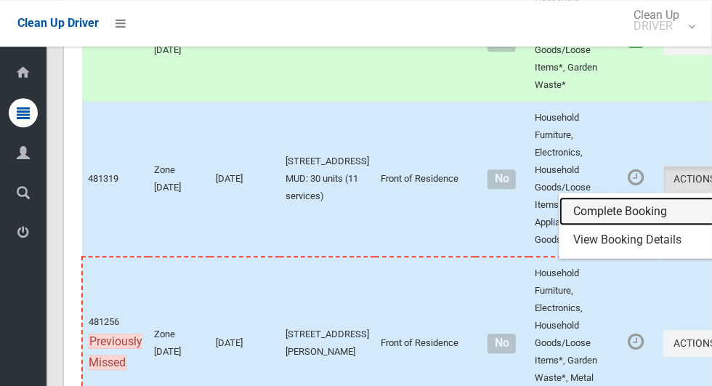
click at [568, 226] on link "Complete Booking" at bounding box center [645, 211] width 173 height 29
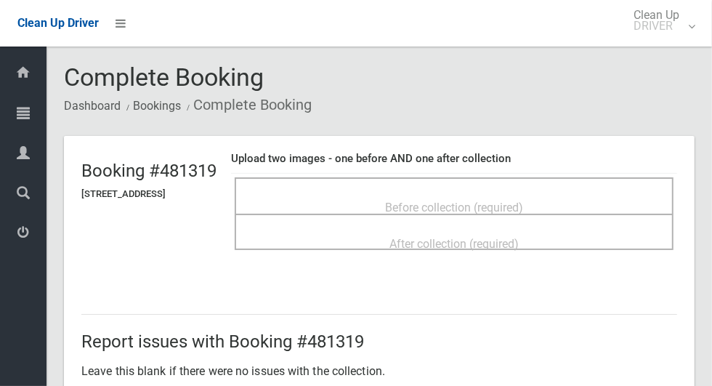
click at [523, 200] on span "Before collection (required)" at bounding box center [454, 207] width 138 height 14
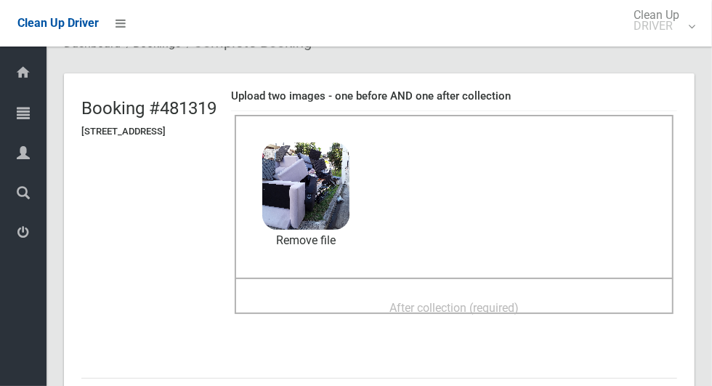
scroll to position [83, 0]
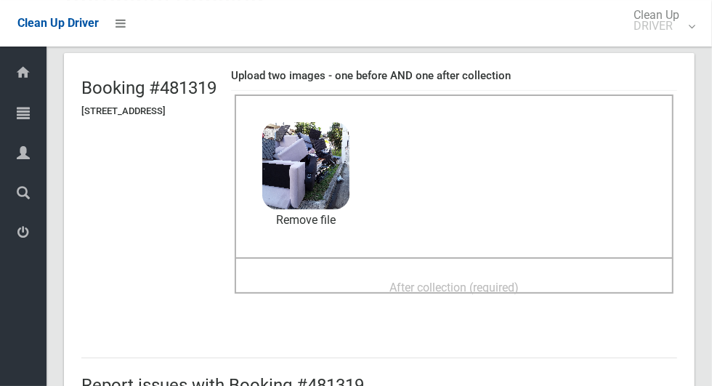
click at [581, 277] on div "After collection (required)" at bounding box center [454, 286] width 407 height 27
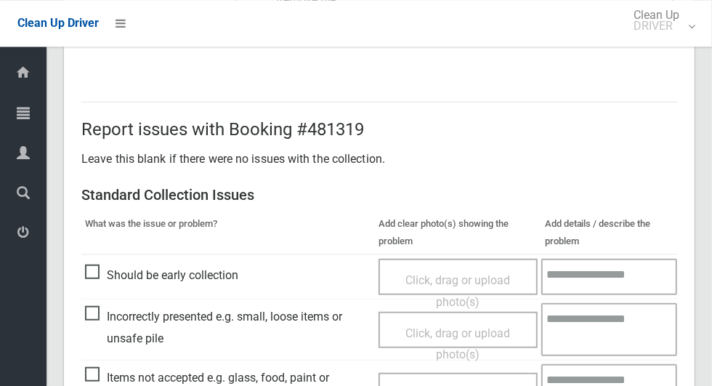
scroll to position [750, 0]
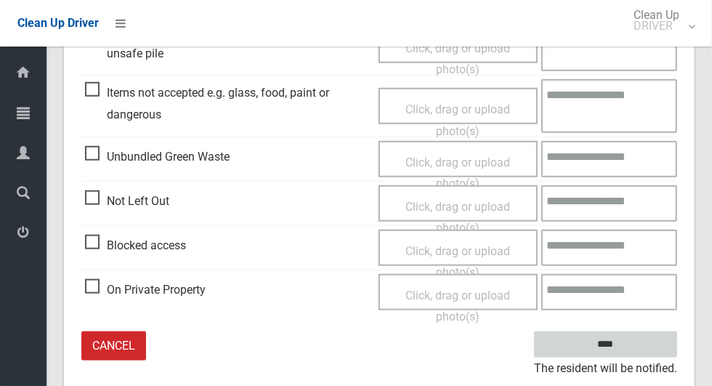
click at [638, 341] on input "****" at bounding box center [605, 344] width 143 height 27
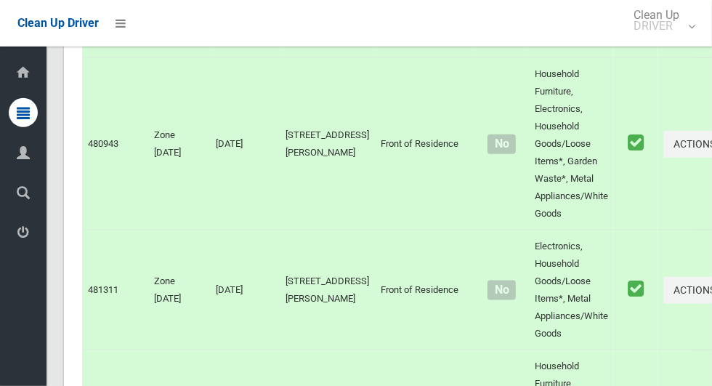
scroll to position [7969, 0]
